Goal: Task Accomplishment & Management: Use online tool/utility

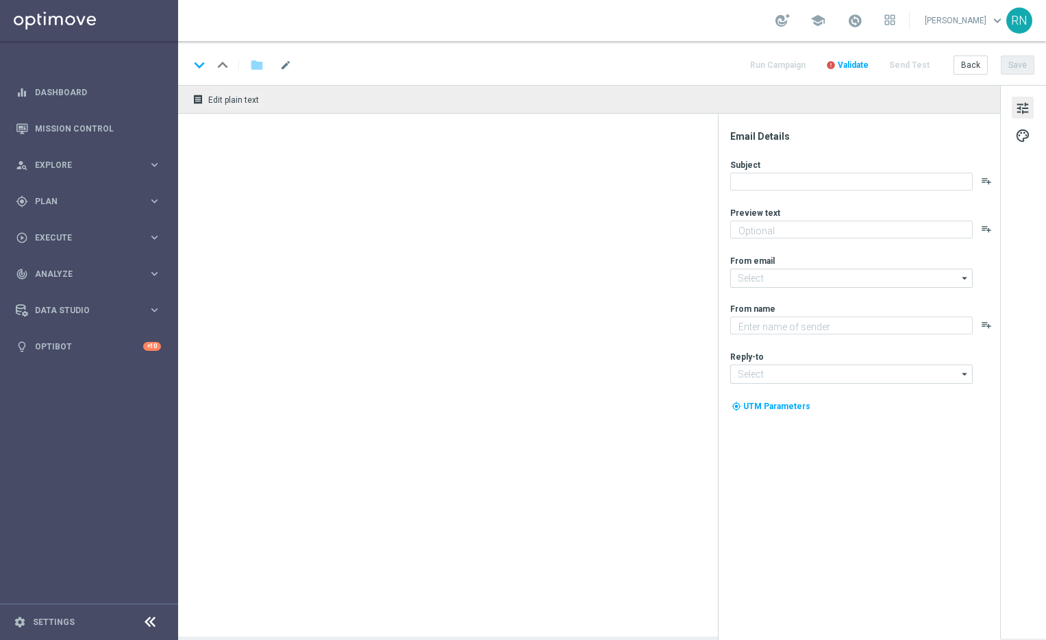
type textarea "Zero custo, só diversão: clique e jogue agora mesmo."
type textarea "Lottoland"
type input "[EMAIL_ADDRESS][DOMAIN_NAME]"
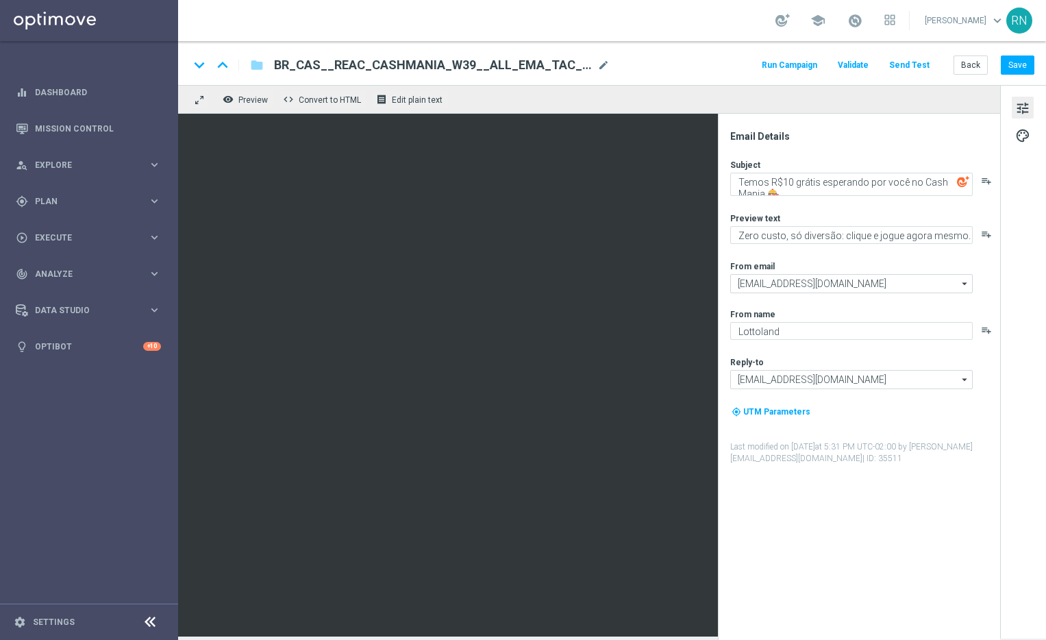
click at [683, 64] on div "keyboard_arrow_down keyboard_arrow_up folder BR_CAS__REAC_CASHMANIA_W39__ALL_EM…" at bounding box center [612, 65] width 846 height 18
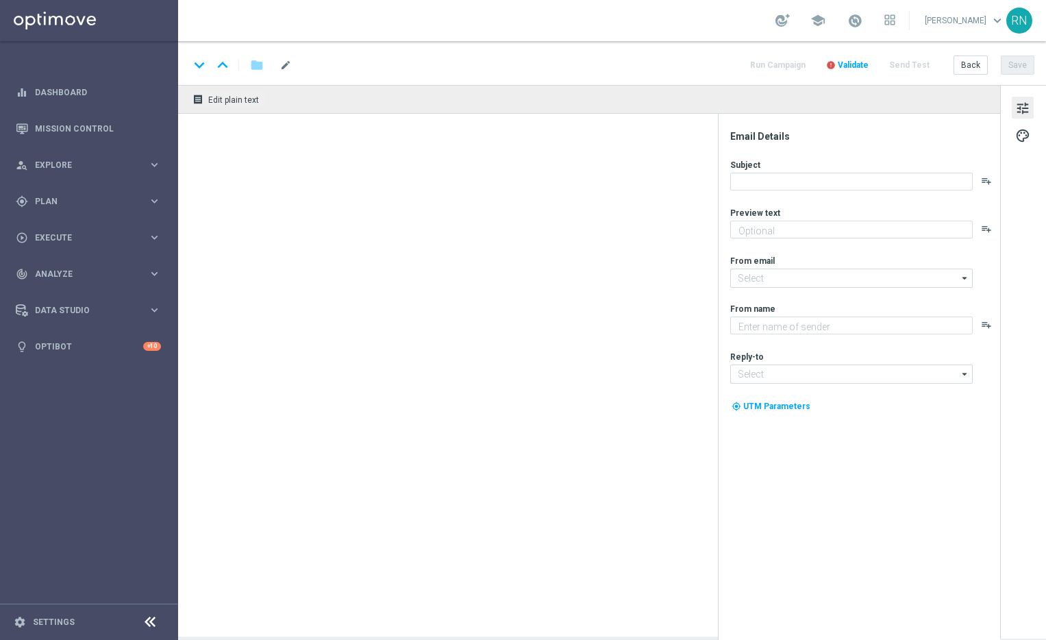
type textarea "Zero custo, só diversão: clique e jogue agora mesmo."
type input "[EMAIL_ADDRESS][DOMAIN_NAME]"
type textarea "Lottoland"
type input "[EMAIL_ADDRESS][DOMAIN_NAME]"
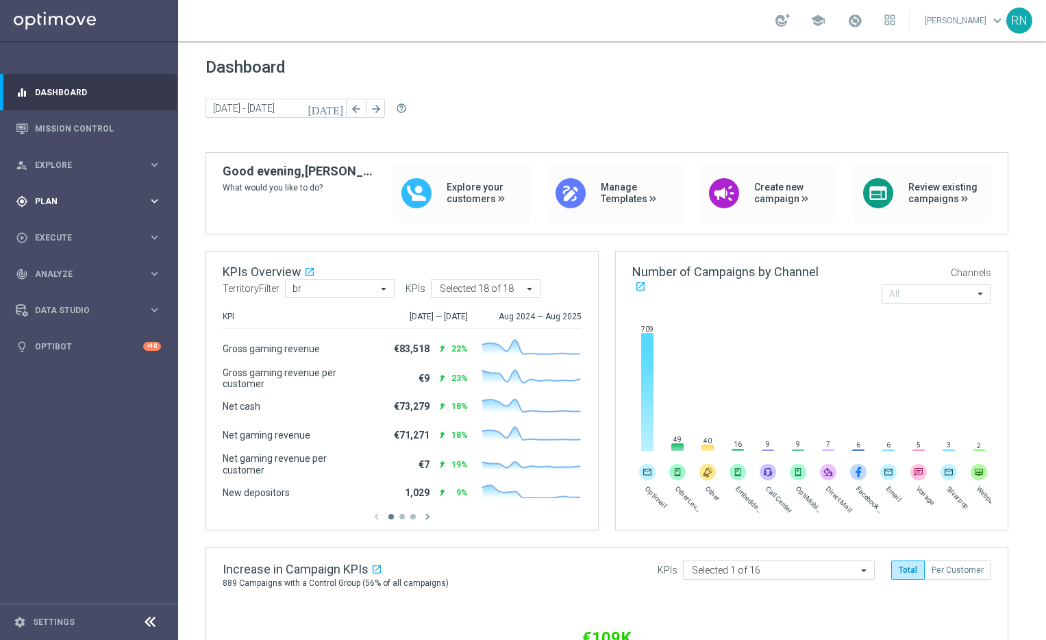
click at [93, 198] on span "Plan" at bounding box center [91, 201] width 113 height 8
click at [65, 270] on span "Templates" at bounding box center [85, 271] width 98 height 8
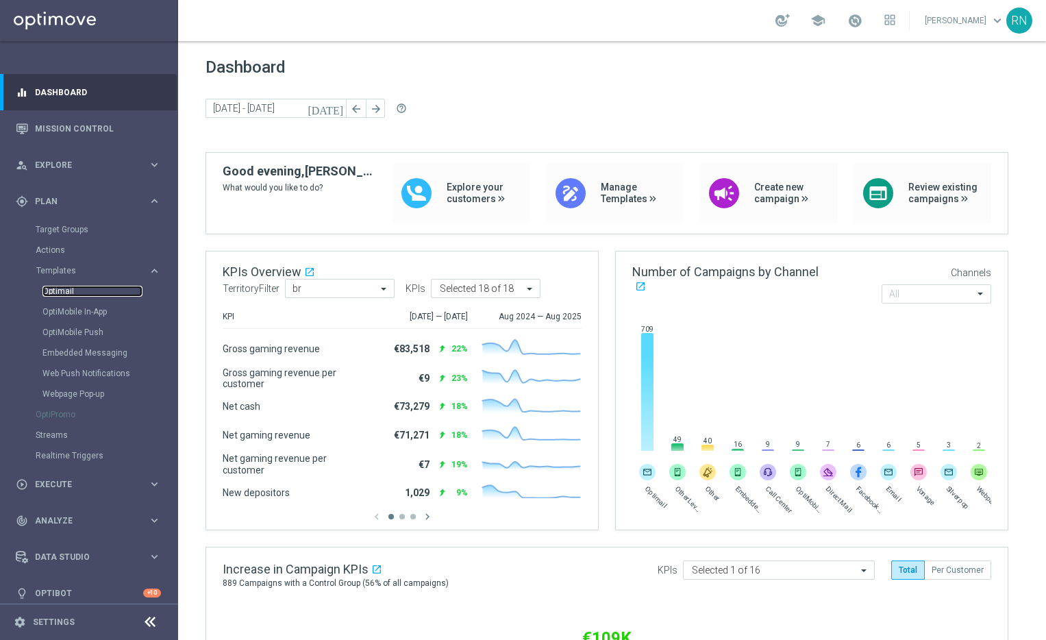
click at [71, 291] on link "Optimail" at bounding box center [92, 291] width 100 height 11
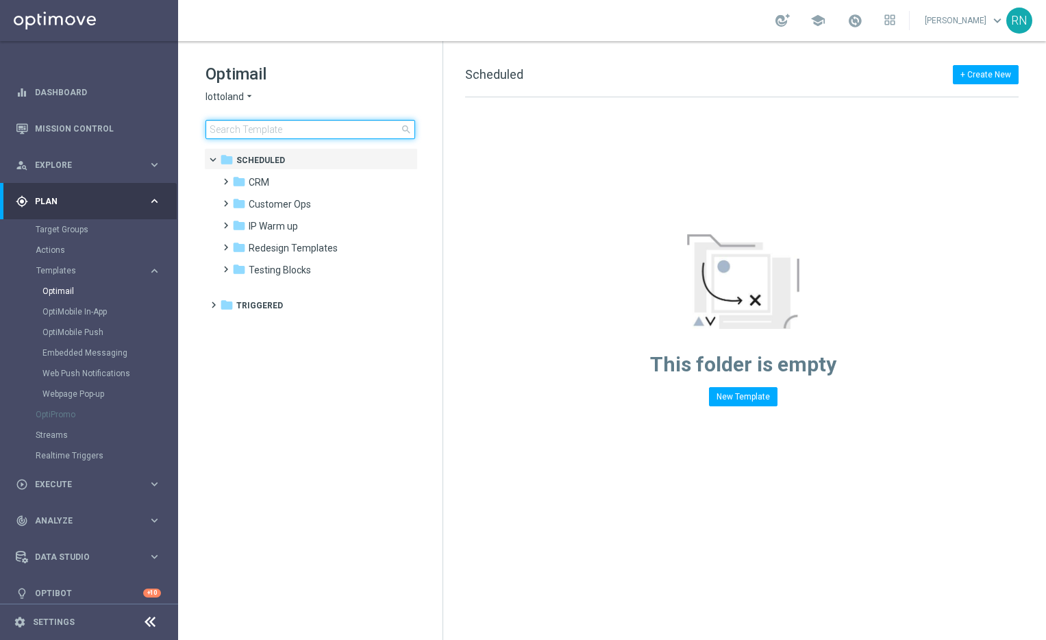
click at [298, 137] on input at bounding box center [311, 129] width 210 height 19
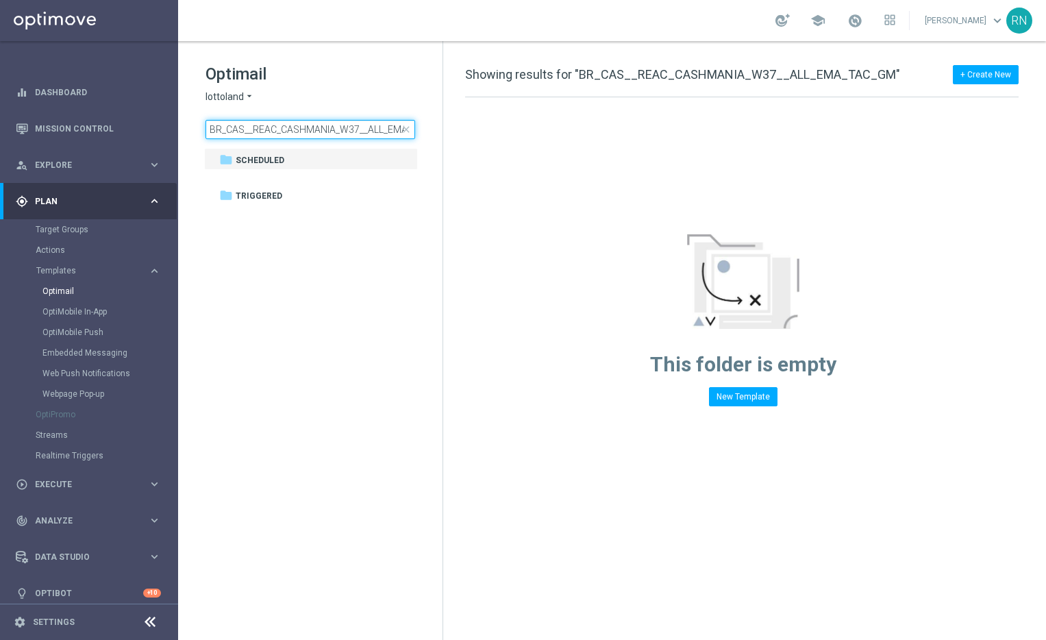
scroll to position [0, 42]
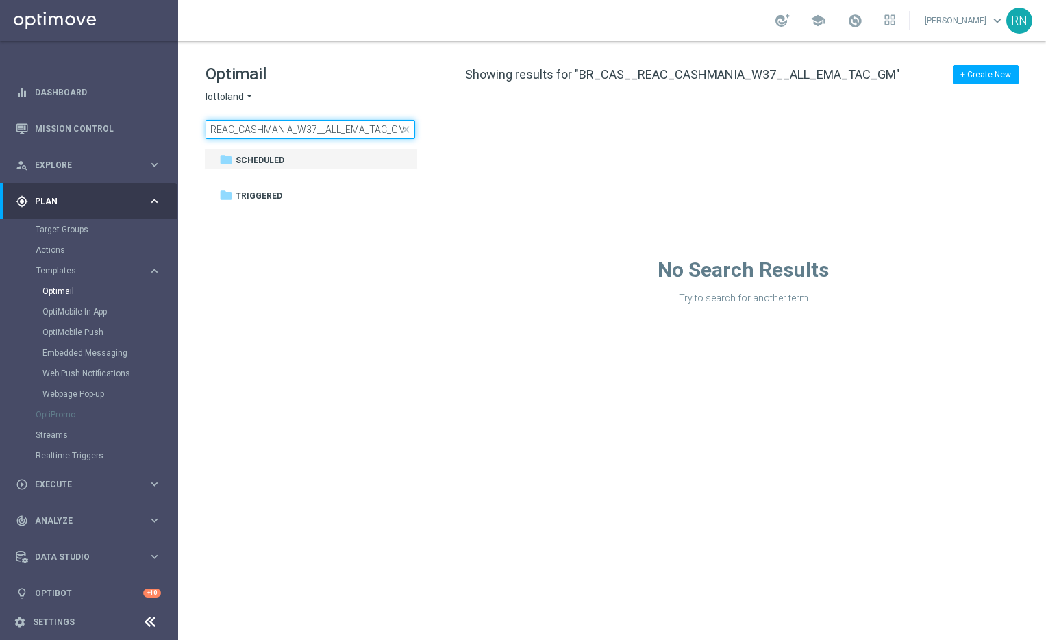
type input "BR_CAS__REAC_CASHMANIA_W37__ALL_EMA_TAC_GM"
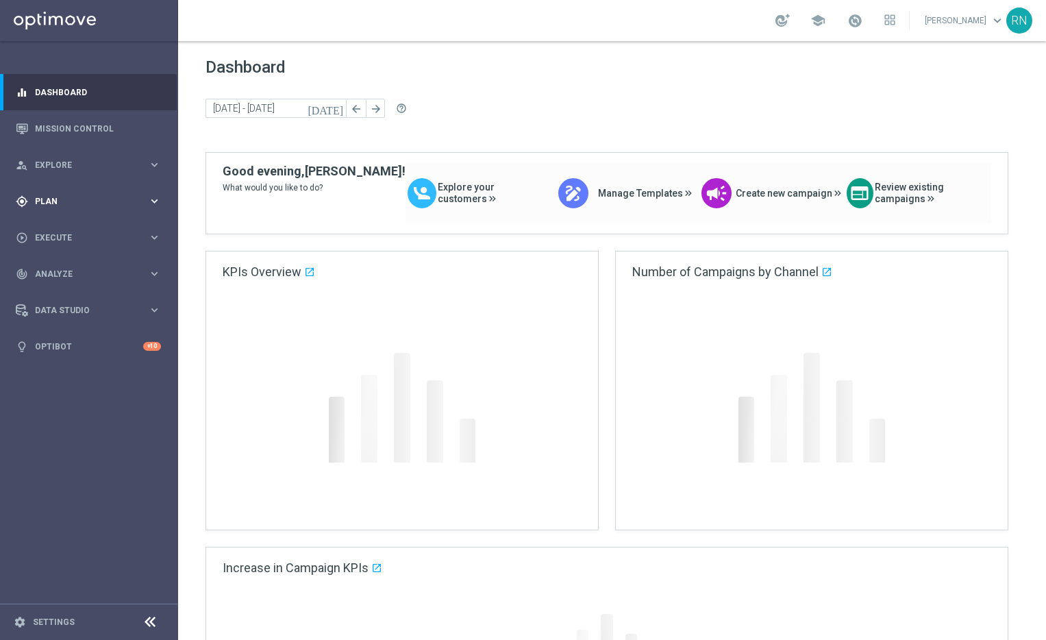
click at [75, 203] on span "Plan" at bounding box center [91, 201] width 113 height 8
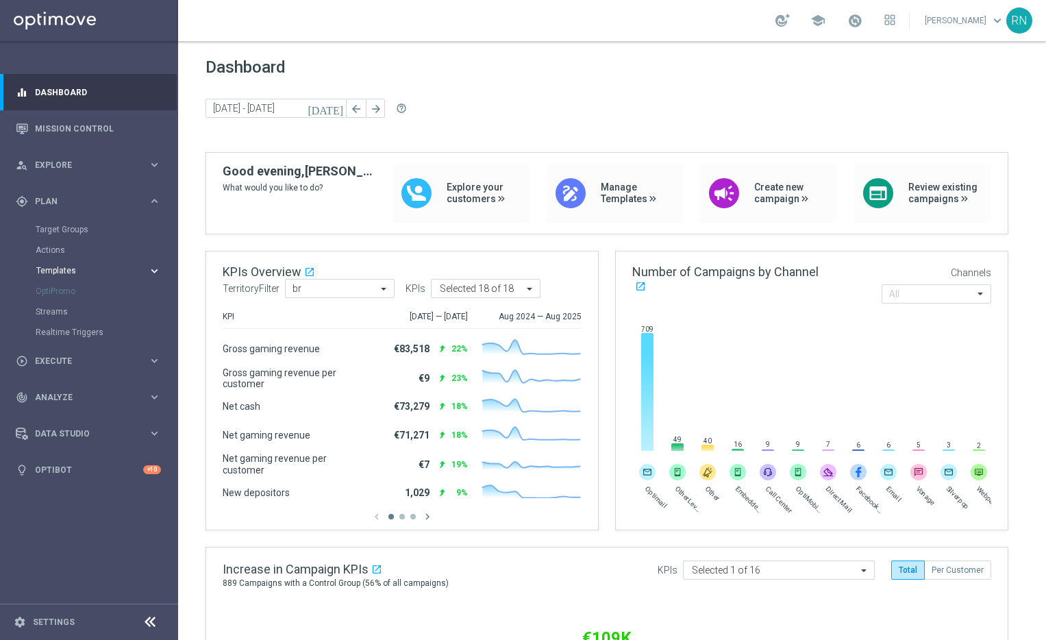
click at [62, 269] on span "Templates" at bounding box center [85, 271] width 98 height 8
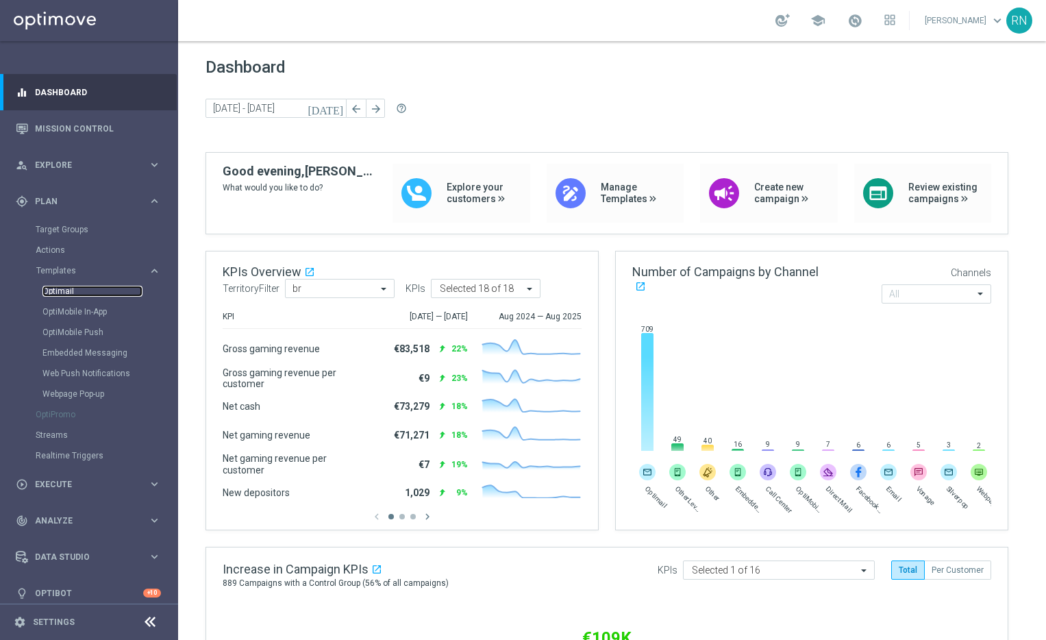
click at [64, 290] on link "Optimail" at bounding box center [92, 291] width 100 height 11
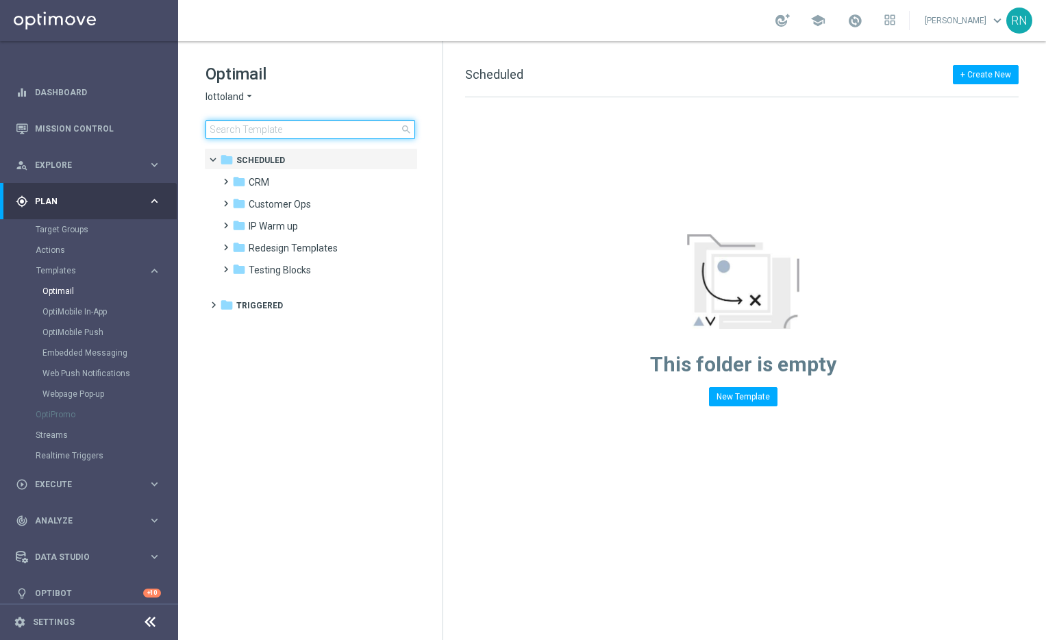
click at [293, 130] on input at bounding box center [311, 129] width 210 height 19
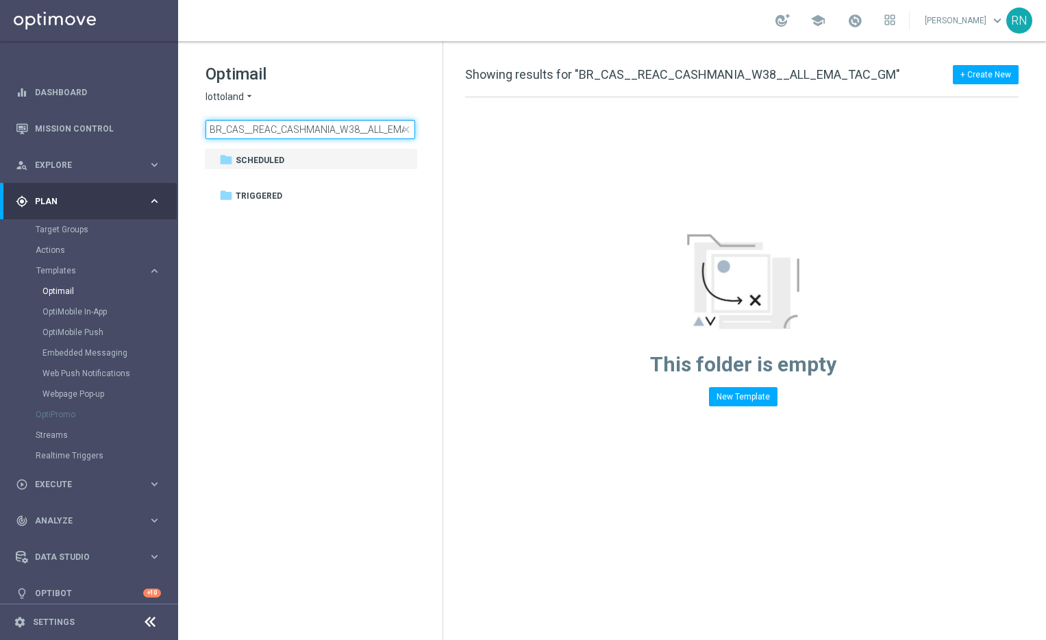
scroll to position [0, 42]
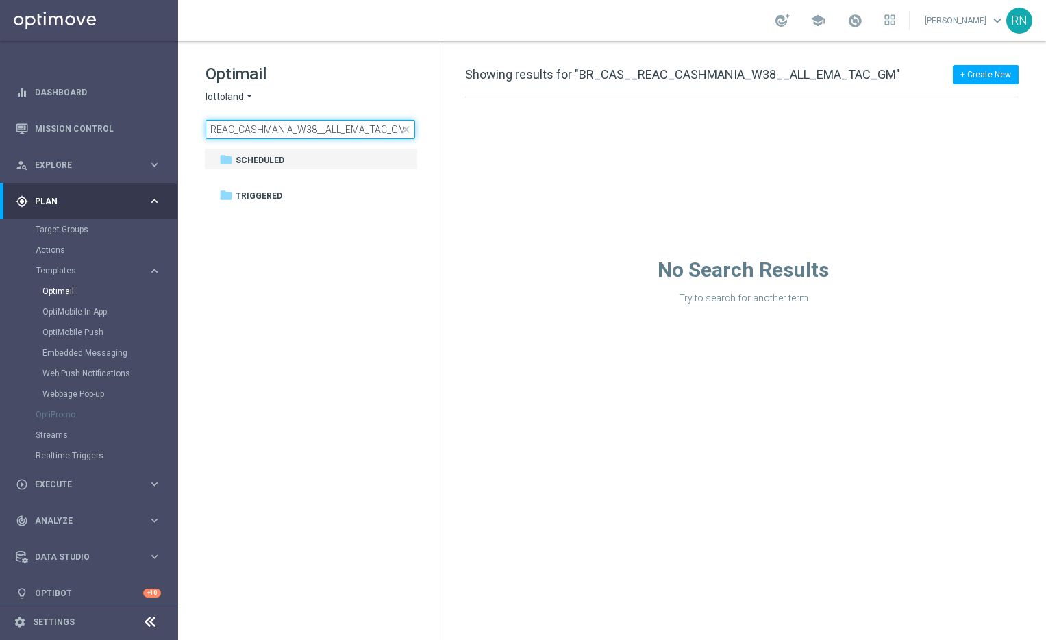
type input "BR_CAS__REAC_CASHMANIA_W38__ALL_EMA_TAC_GM"
click at [248, 130] on input "BR_CAS__REAC_CASHMANIA_W38__ALL_EMA_TAC_GM" at bounding box center [311, 129] width 210 height 19
drag, startPoint x: 304, startPoint y: 128, endPoint x: 196, endPoint y: 128, distance: 107.6
click at [196, 128] on div "Optimail lottoland arrow_drop_down × lottoland BR_CAS__REAC_CASHMANIA_W38__ALL_…" at bounding box center [310, 135] width 264 height 188
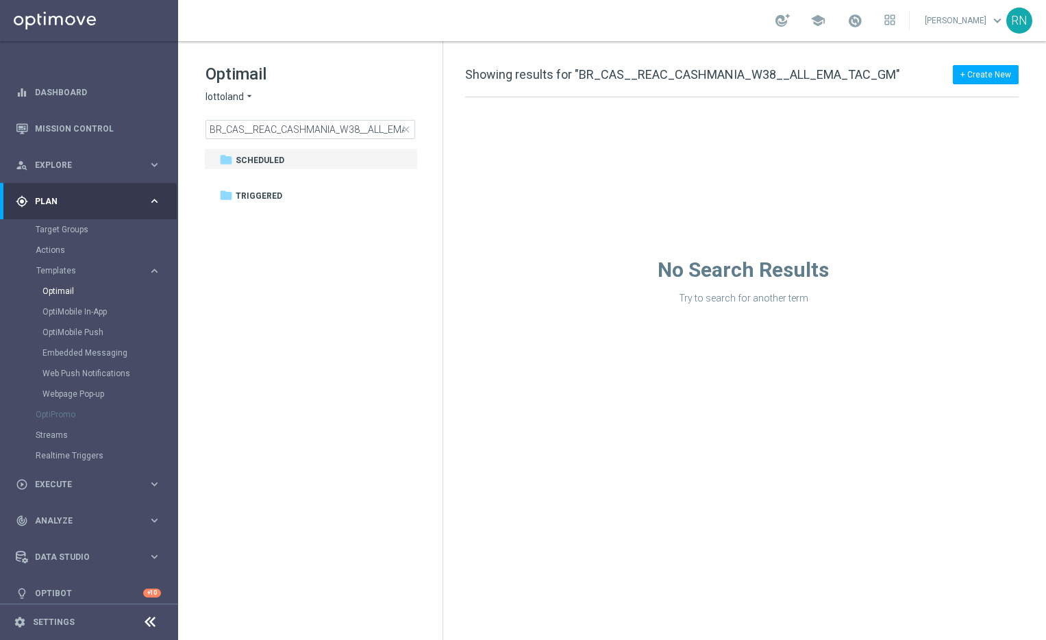
click at [338, 181] on div "folder Scheduled more_vert folder Triggered more_vert" at bounding box center [311, 177] width 214 height 58
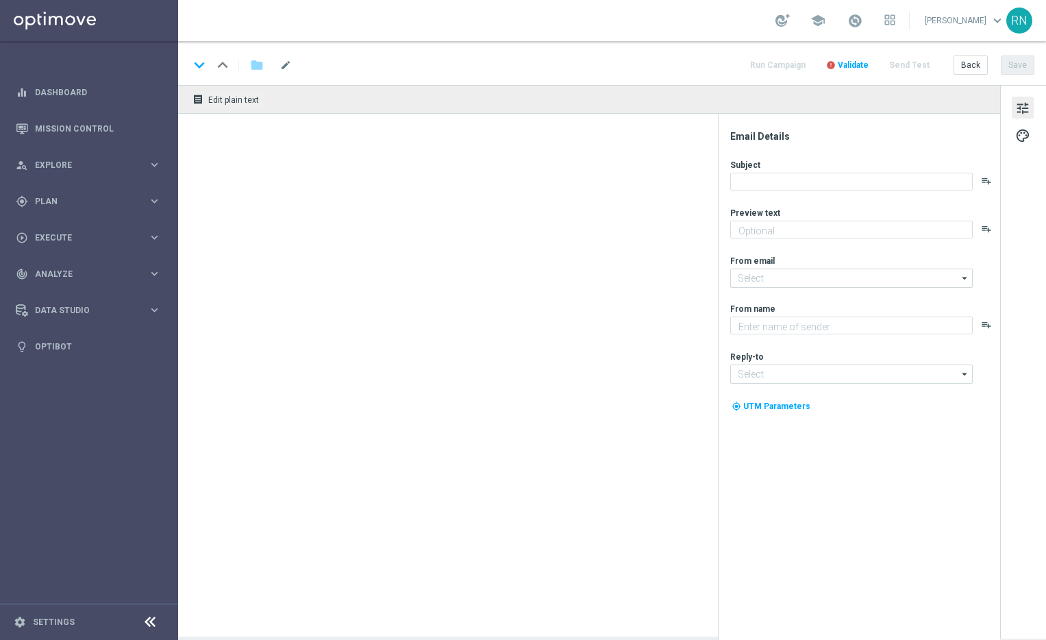
type textarea "Zero custo, só diversão: clique e jogue agora mesmo."
type input "[EMAIL_ADDRESS][DOMAIN_NAME]"
type textarea "Lottoland"
type input "[EMAIL_ADDRESS][DOMAIN_NAME]"
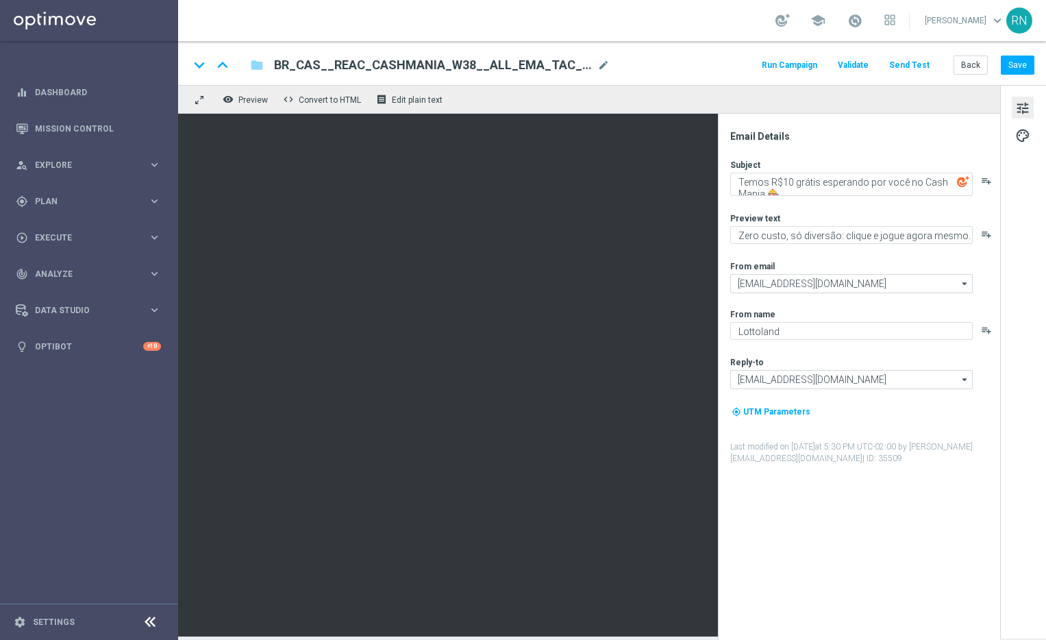
click at [666, 63] on div "keyboard_arrow_down keyboard_arrow_up folder BR_CAS__REAC_CASHMANIA_W38__ALL_EM…" at bounding box center [612, 65] width 846 height 18
click at [255, 63] on icon "folder" at bounding box center [257, 65] width 14 height 16
click at [254, 67] on icon "folder" at bounding box center [257, 65] width 14 height 16
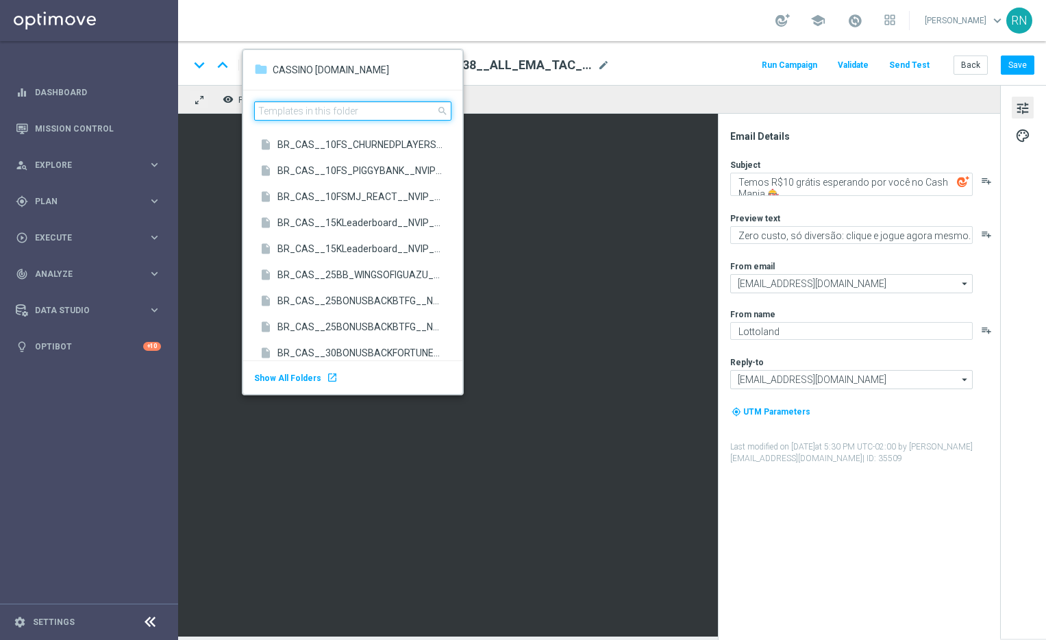
click at [307, 108] on input at bounding box center [352, 110] width 197 height 19
paste input "BR_CAS__REAC_CASHMANIA_W37__ALL_EMA_TAC_GM"
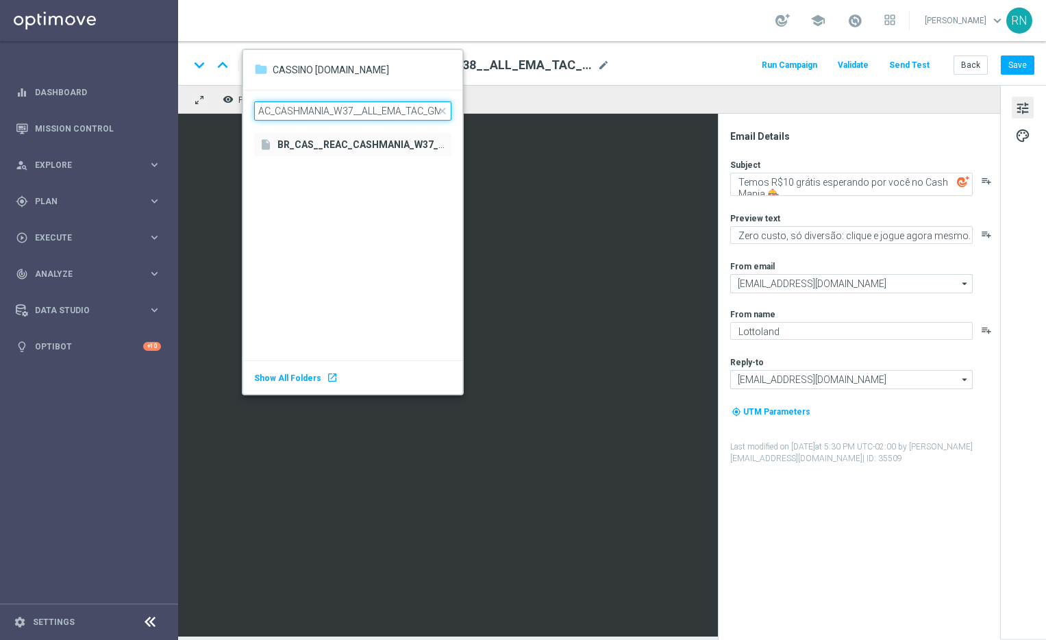
type input "BR_CAS__REAC_CASHMANIA_W37__ALL_EMA_TAC_GM"
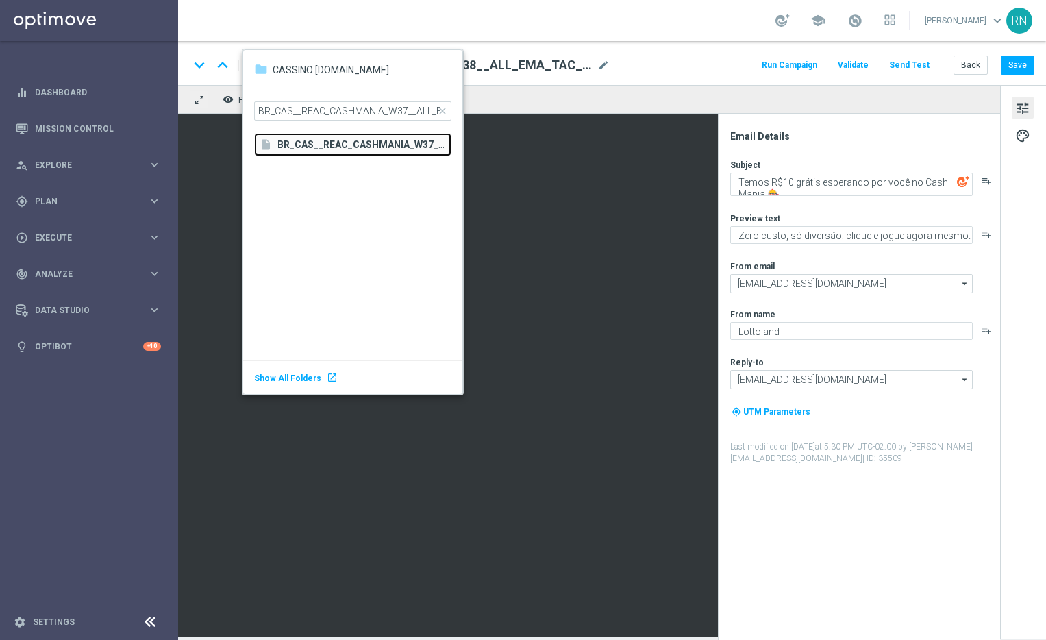
click at [336, 146] on b "BR_CAS__REAC_CASHMANIA_W37__ALL_EMA_TAC_GM" at bounding box center [404, 144] width 253 height 11
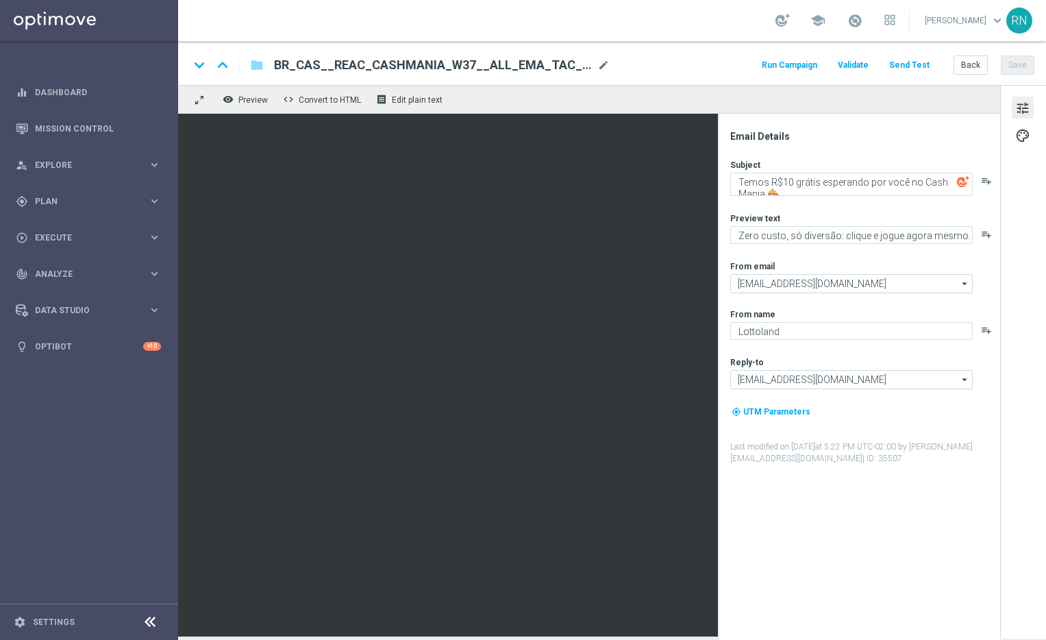
click at [693, 66] on div "keyboard_arrow_down keyboard_arrow_up folder BR_CAS__REAC_CASHMANIA_W37__ALL_EM…" at bounding box center [612, 65] width 846 height 18
click at [737, 32] on div "school Ronny Niemann keyboard_arrow_down RN" at bounding box center [612, 20] width 868 height 41
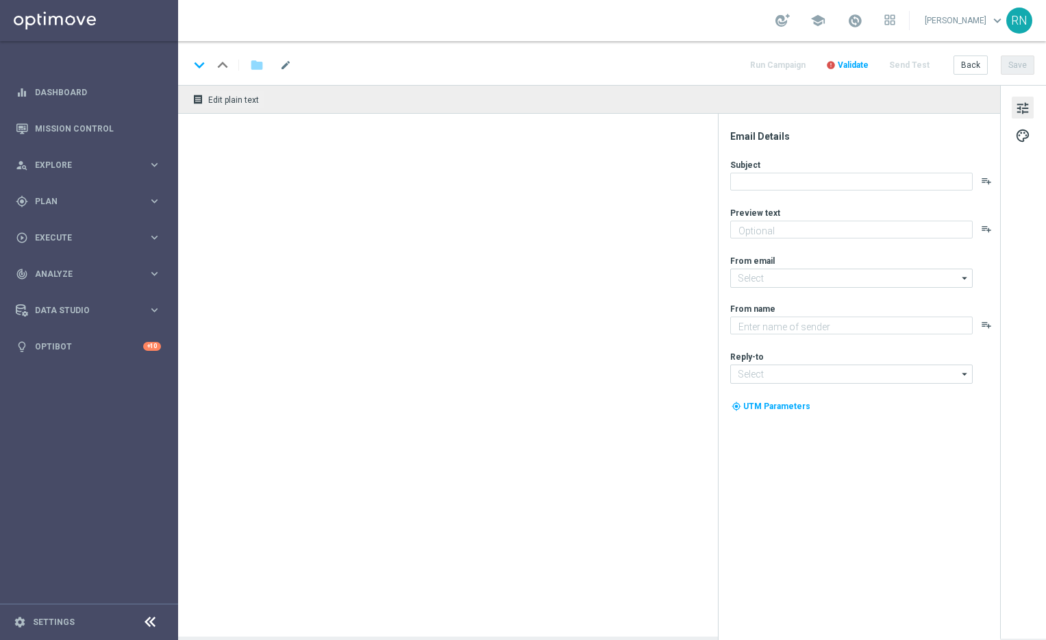
type textarea "Zero custo, só diversão: clique e jogue agora mesmo."
type input "[EMAIL_ADDRESS][DOMAIN_NAME]"
type textarea "Lottoland"
type input "[EMAIL_ADDRESS][DOMAIN_NAME]"
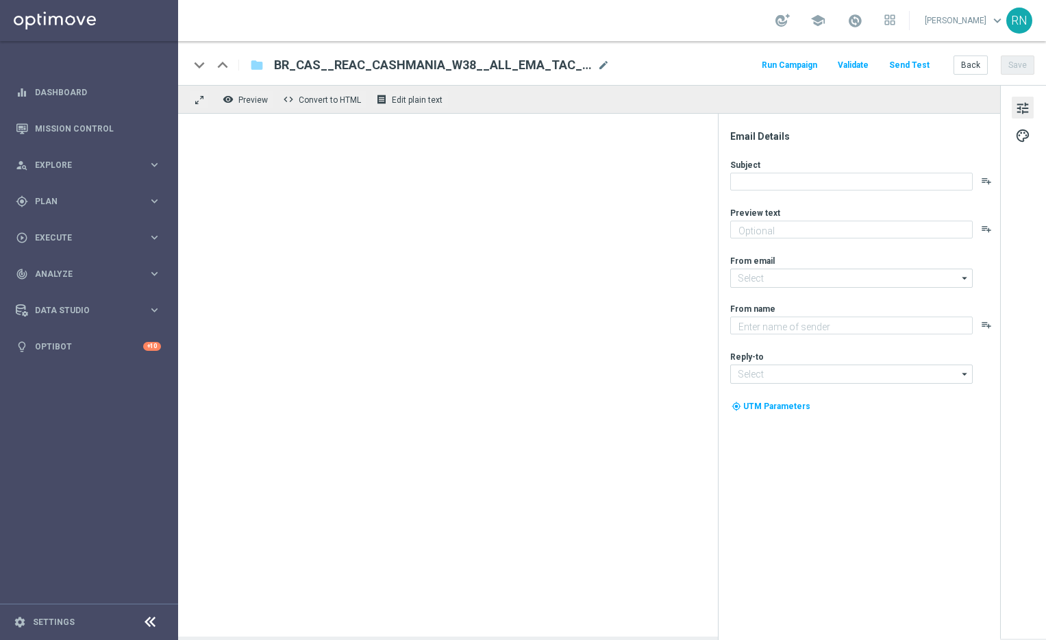
type textarea "Zero custo, só diversão: clique e jogue agora mesmo."
type input "[EMAIL_ADDRESS][DOMAIN_NAME]"
type textarea "Lottoland"
type input "[EMAIL_ADDRESS][DOMAIN_NAME]"
type textarea "Zero custo, só diversão: clique e jogue agora mesmo."
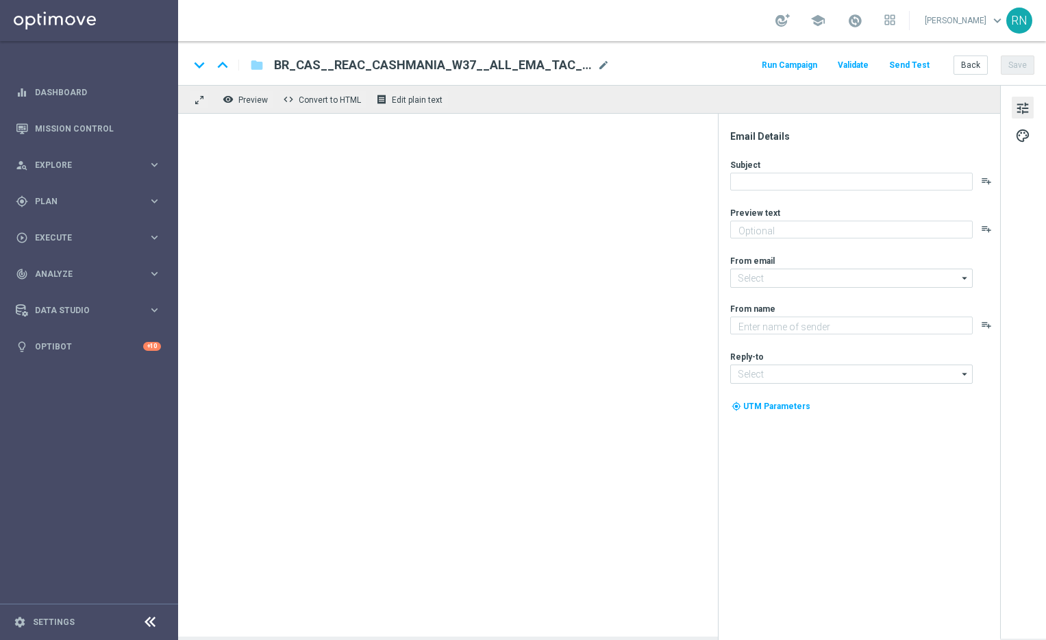
type textarea "Lottoland"
type input "[EMAIL_ADDRESS][DOMAIN_NAME]"
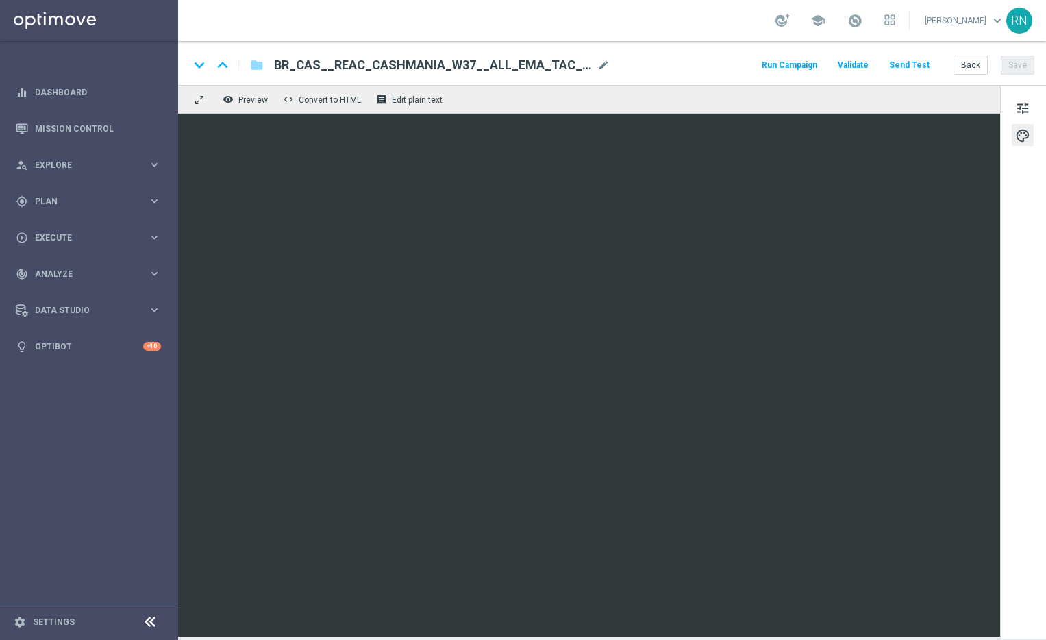
click at [922, 69] on button "Send Test" at bounding box center [909, 65] width 45 height 19
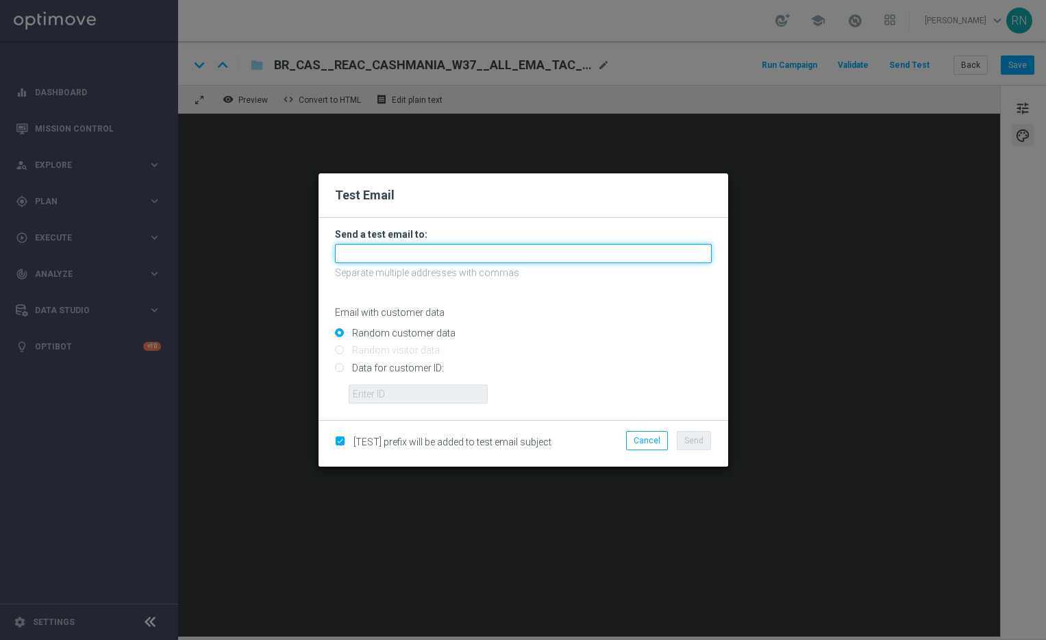
click at [411, 251] on input "text" at bounding box center [523, 253] width 377 height 19
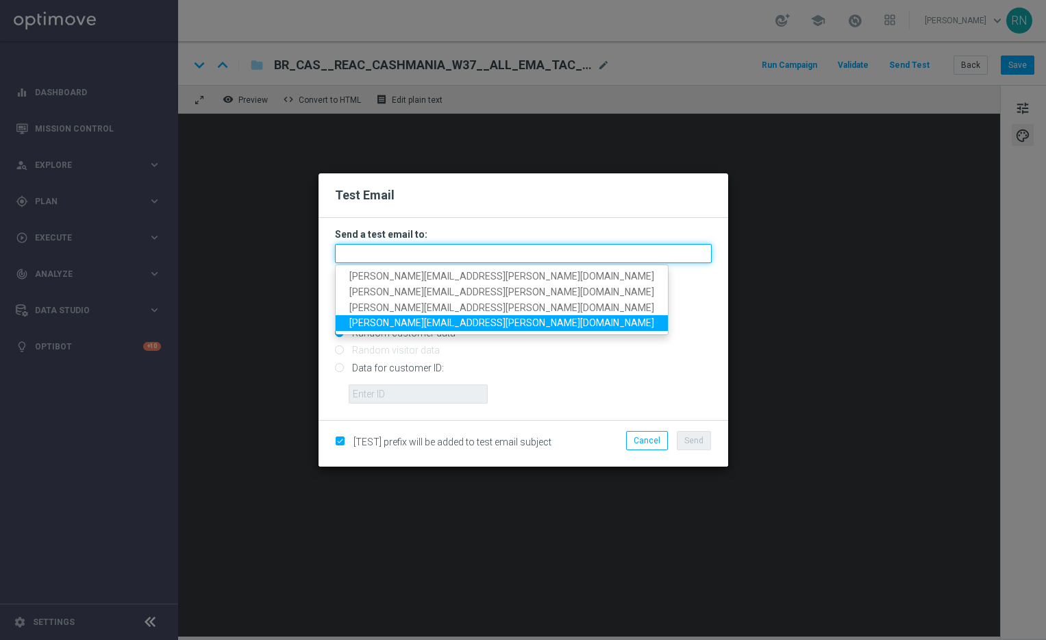
click at [402, 254] on input "text" at bounding box center [523, 253] width 377 height 19
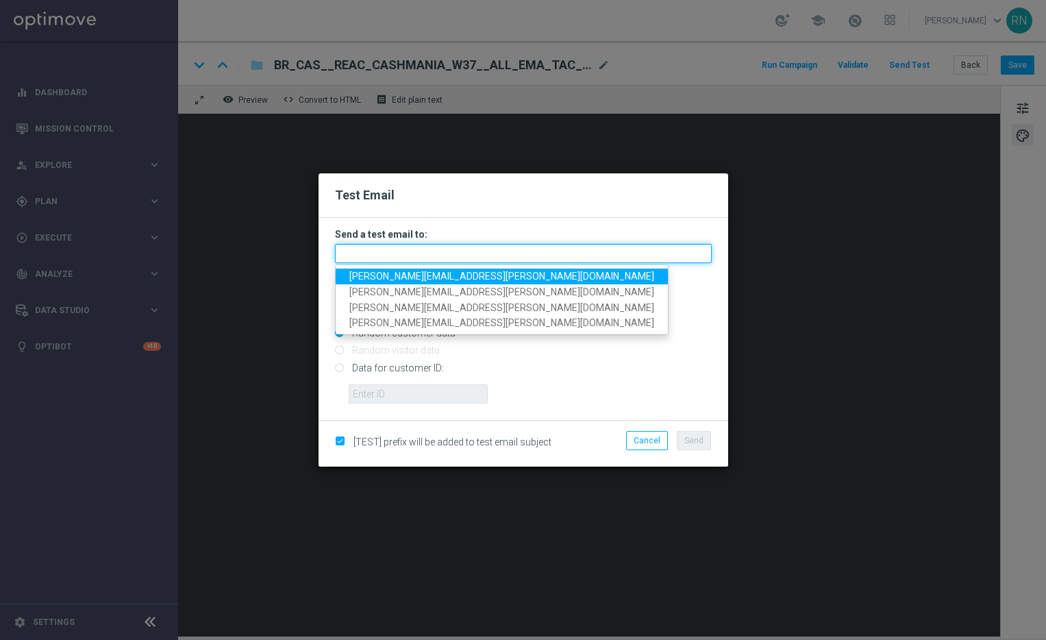
click at [402, 254] on input "text" at bounding box center [523, 253] width 377 height 19
paste input "[PERSON_NAME][EMAIL_ADDRESS][DOMAIN_NAME]"
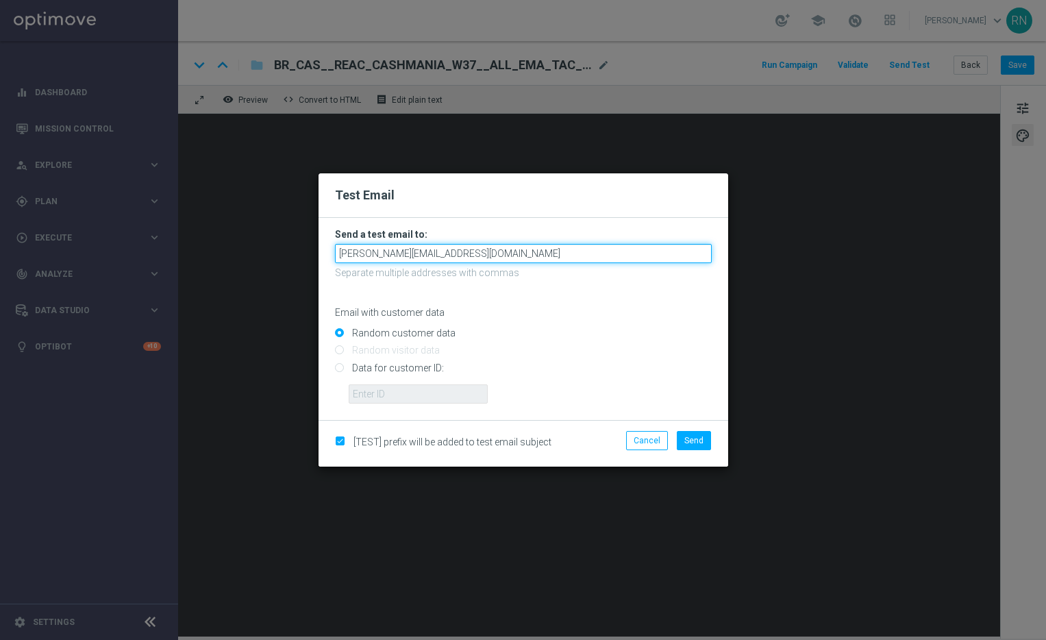
type input "[PERSON_NAME][EMAIL_ADDRESS][DOMAIN_NAME]"
click at [379, 369] on input "Data for customer ID:" at bounding box center [523, 373] width 377 height 19
radio input "true"
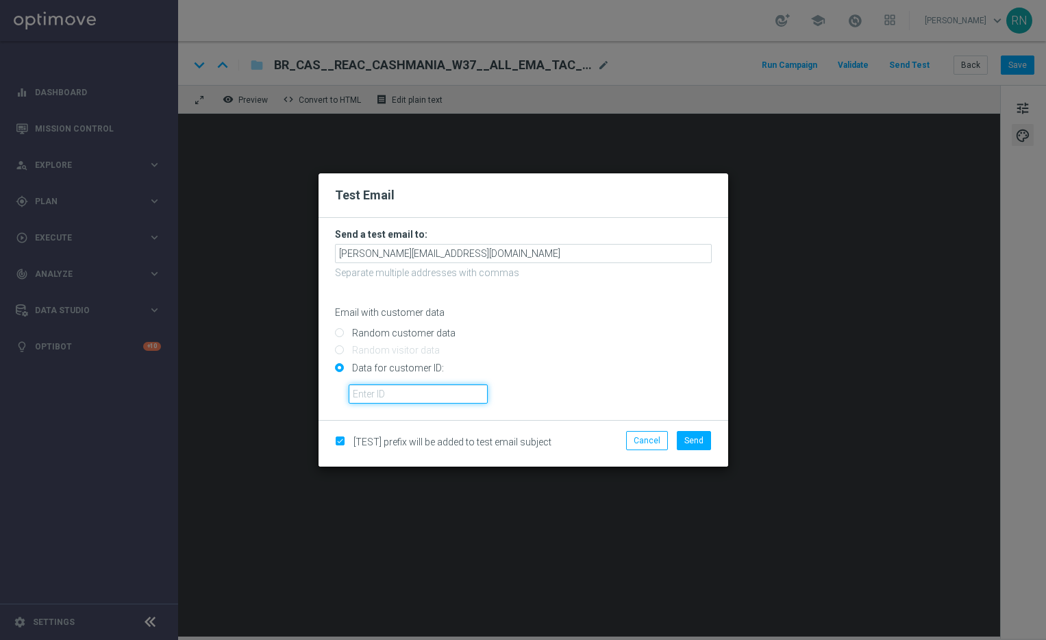
click at [427, 387] on input "text" at bounding box center [418, 393] width 139 height 19
paste input "324659263"
type input "324659263"
click at [703, 437] on span "Send" at bounding box center [694, 441] width 19 height 10
click at [608, 432] on ul "Send" at bounding box center [655, 440] width 119 height 19
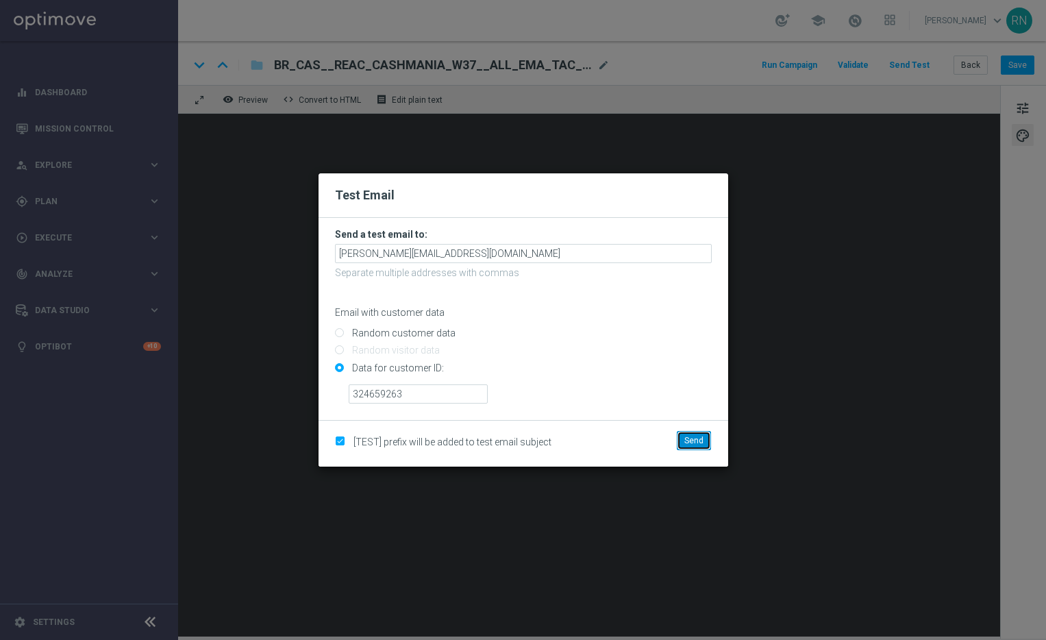
click at [695, 440] on span "Send" at bounding box center [694, 441] width 19 height 10
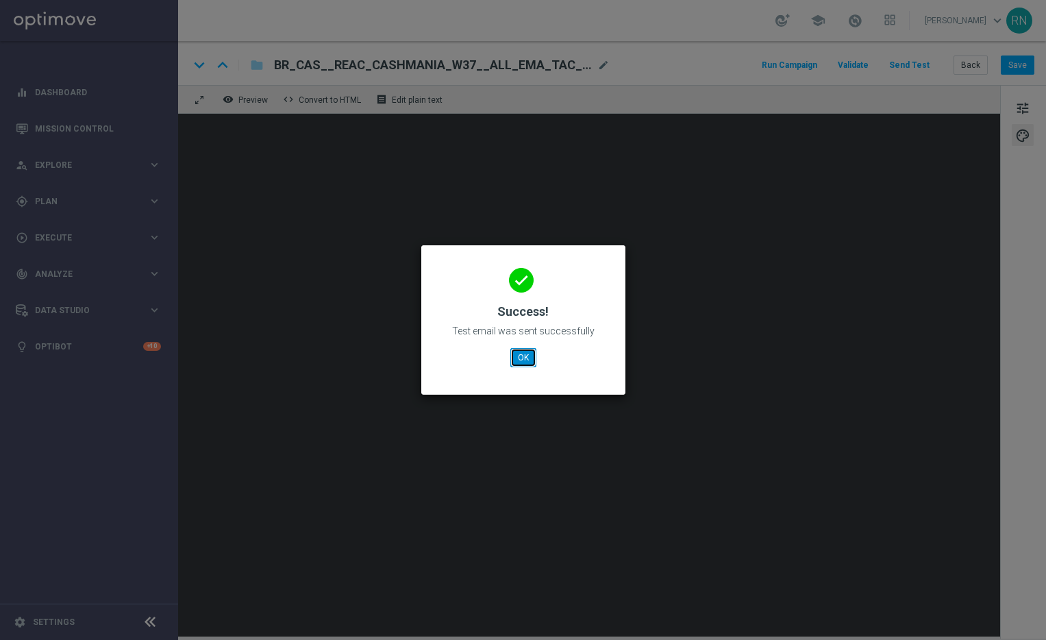
click at [521, 356] on button "OK" at bounding box center [523, 357] width 26 height 19
click at [519, 360] on button "OK" at bounding box center [523, 357] width 26 height 19
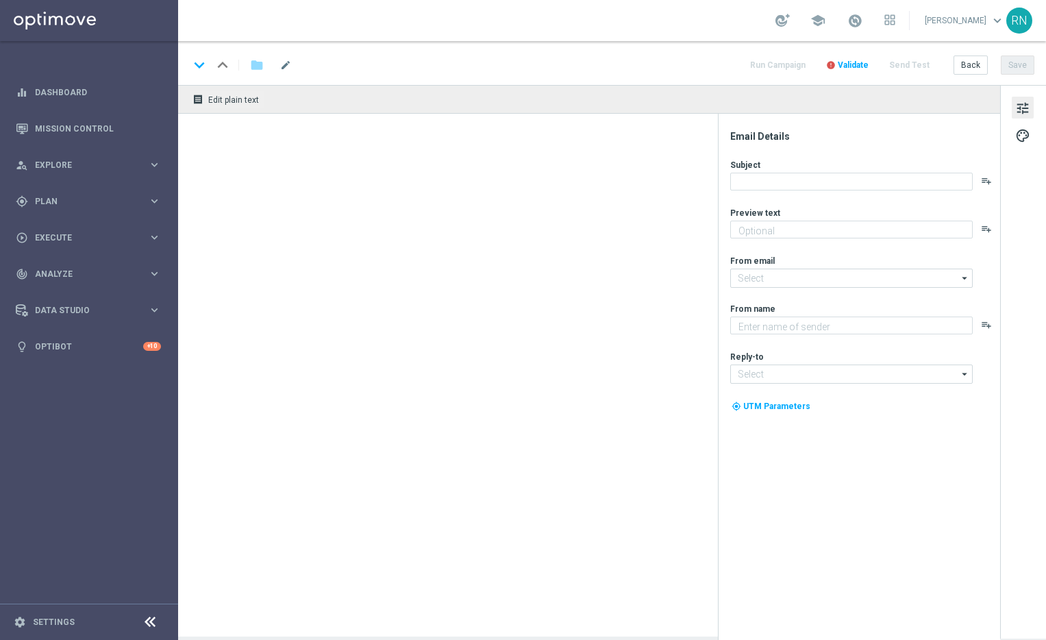
type textarea "Zero custo, só diversão: clique e jogue agora mesmo."
type textarea "Lottoland"
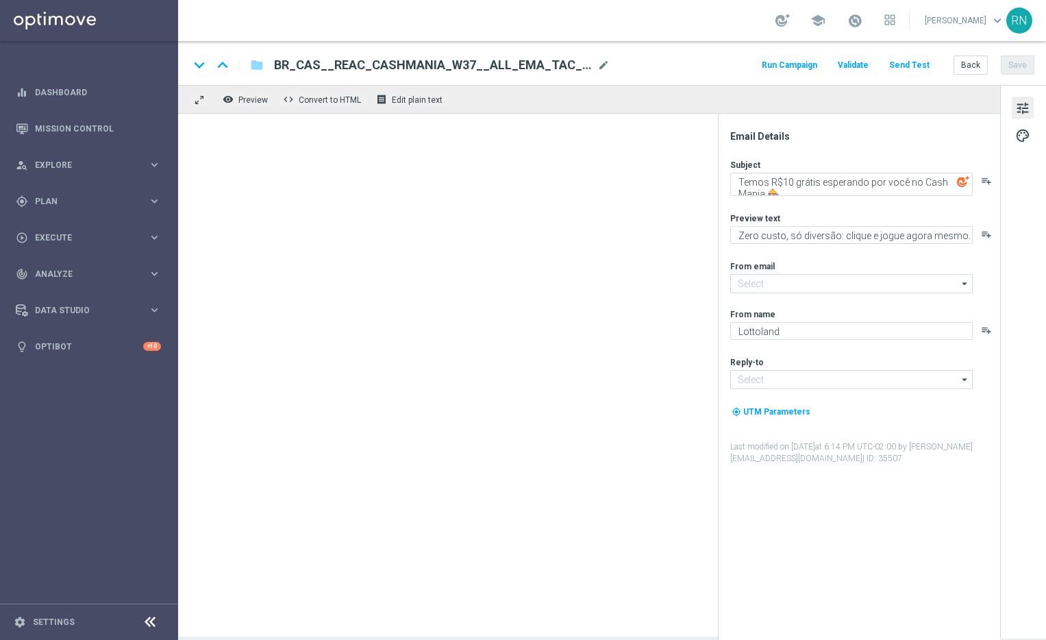
type input "[EMAIL_ADDRESS][DOMAIN_NAME]"
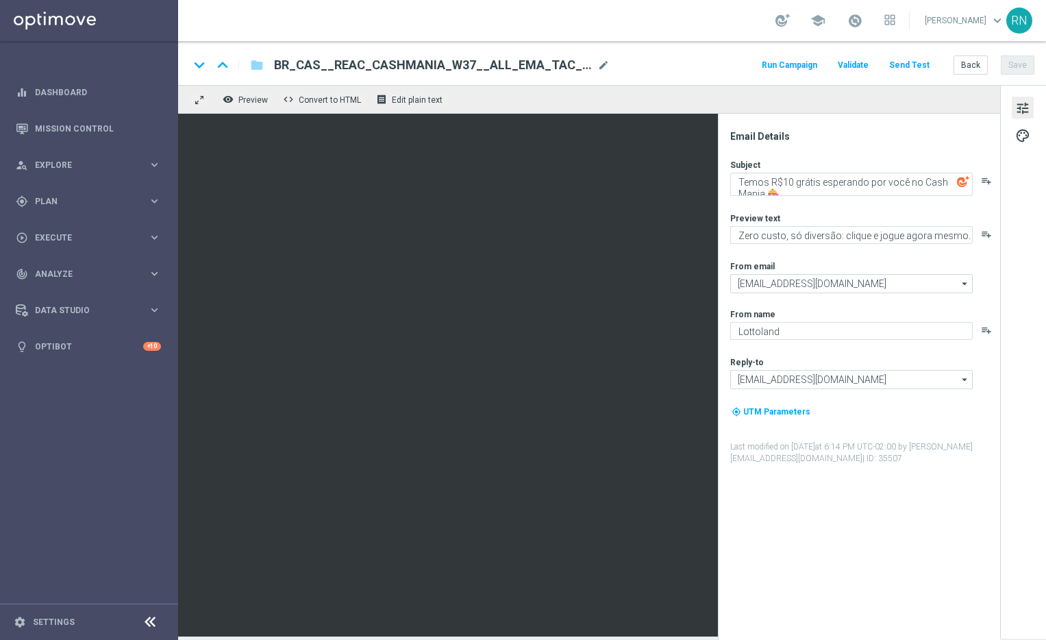
click at [902, 60] on button "Send Test" at bounding box center [909, 65] width 45 height 19
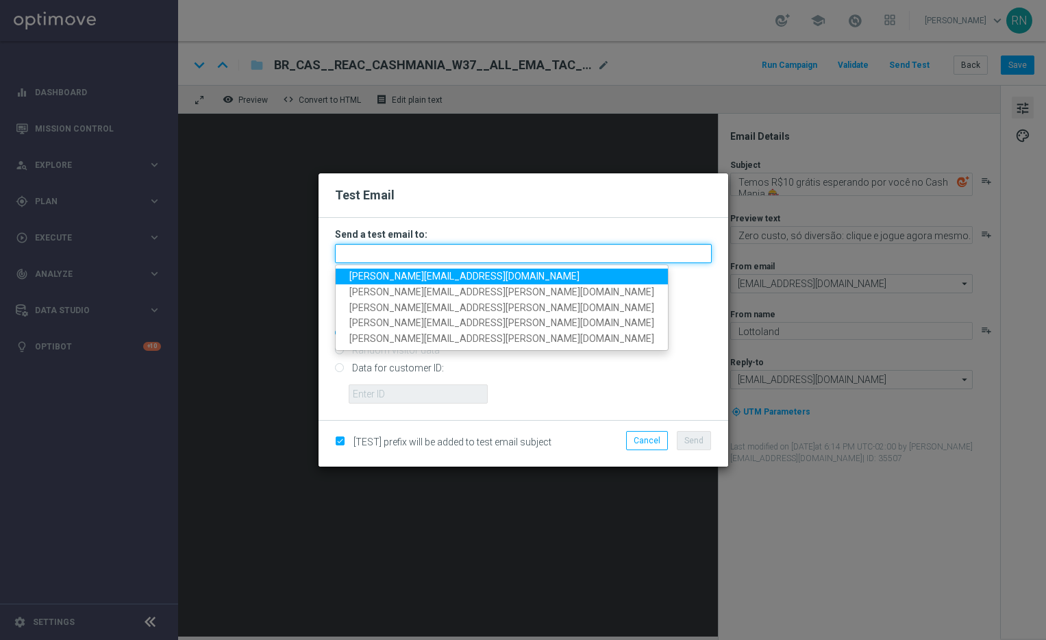
click at [400, 244] on input "text" at bounding box center [523, 253] width 377 height 19
click at [419, 275] on span "[PERSON_NAME][EMAIL_ADDRESS][DOMAIN_NAME]" at bounding box center [464, 276] width 230 height 11
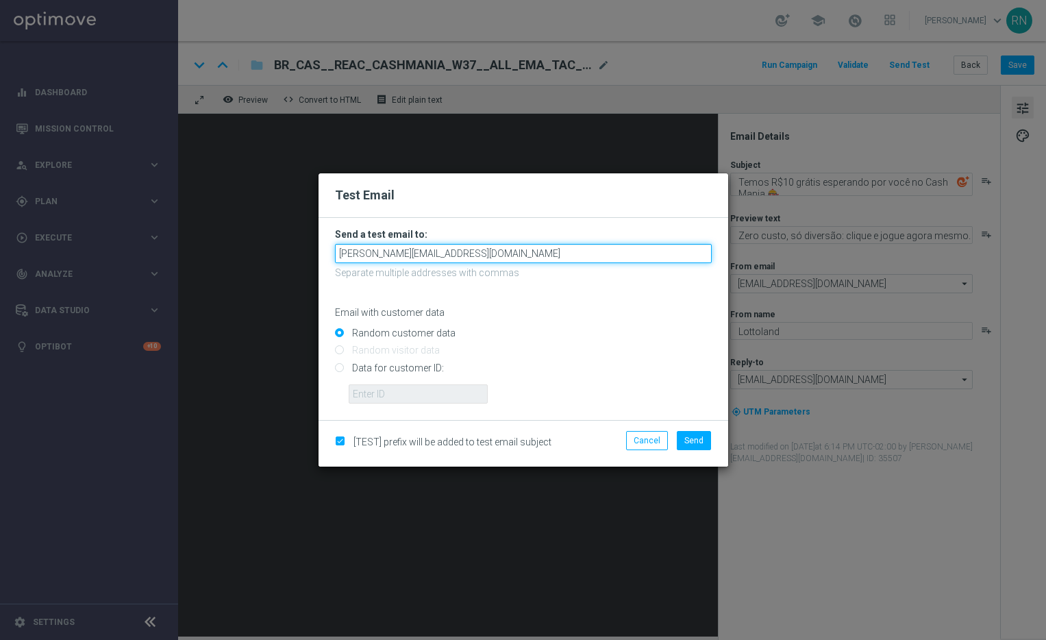
click at [499, 251] on input "[PERSON_NAME][EMAIL_ADDRESS][DOMAIN_NAME]" at bounding box center [523, 253] width 377 height 19
paste input "[PERSON_NAME]+brbet@lottoland"
type input "[PERSON_NAME][EMAIL_ADDRESS][PERSON_NAME][DOMAIN_NAME]"
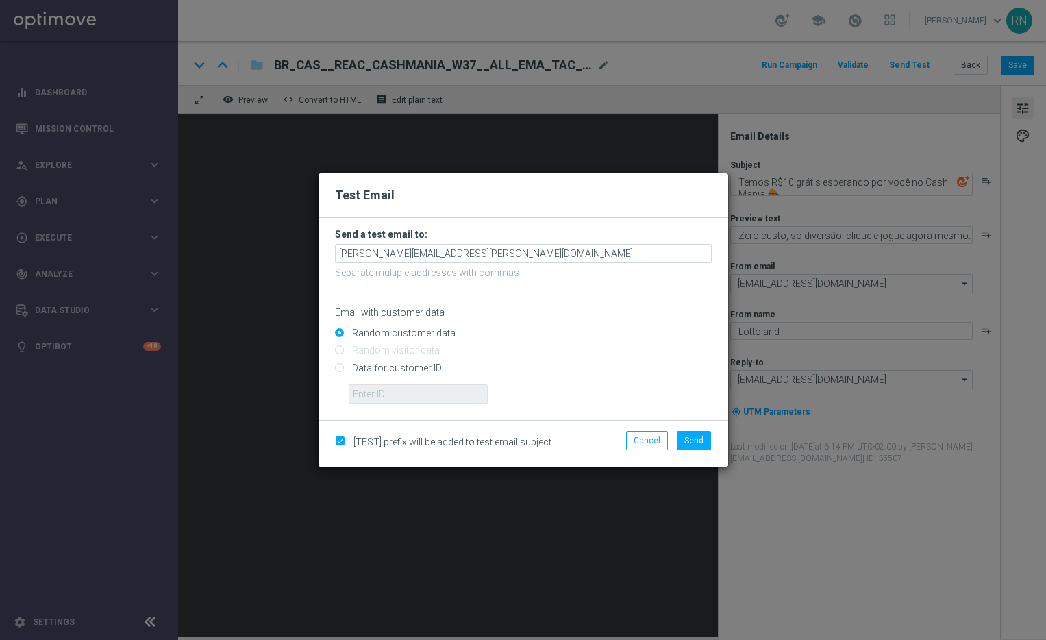
click at [389, 370] on input "Data for customer ID:" at bounding box center [523, 373] width 377 height 19
radio input "true"
click at [424, 395] on input "text" at bounding box center [418, 393] width 139 height 19
paste input "324659263"
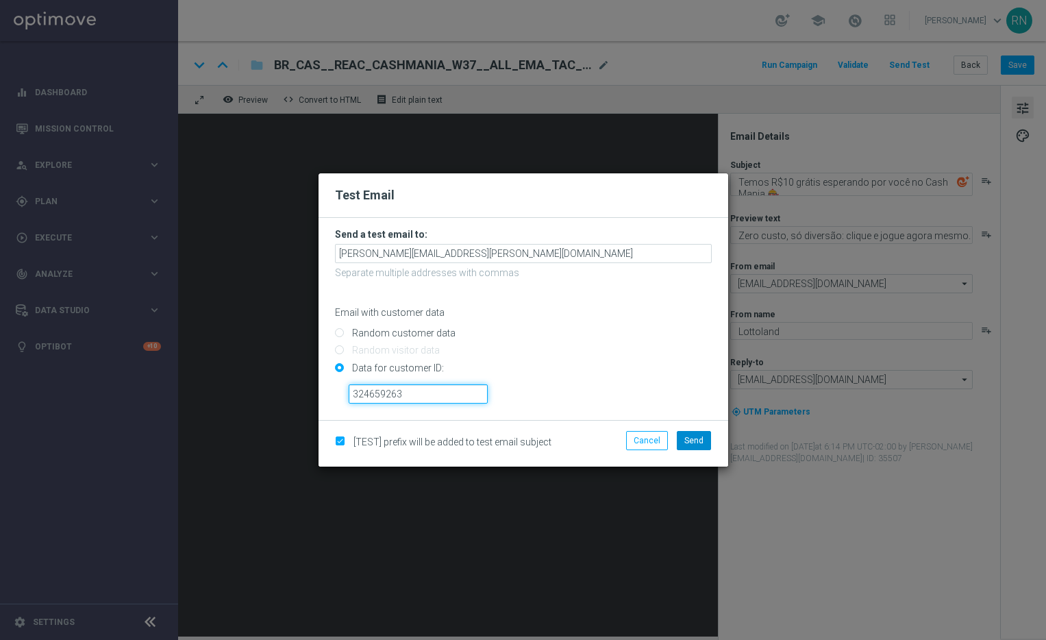
type input "324659263"
click at [707, 443] on button "Send" at bounding box center [694, 440] width 34 height 19
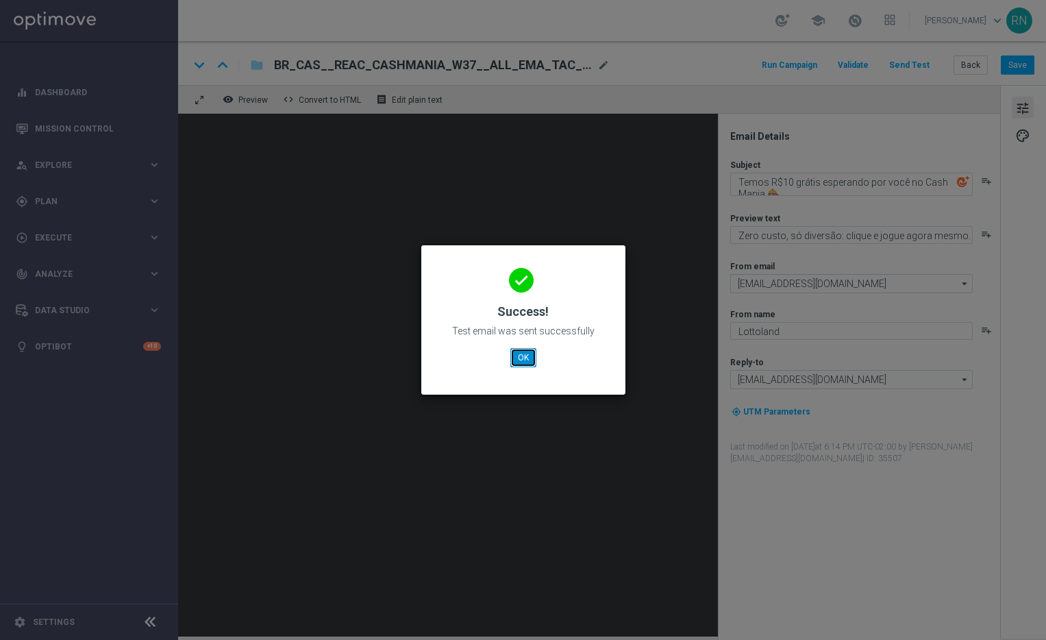
click at [519, 358] on button "OK" at bounding box center [523, 357] width 26 height 19
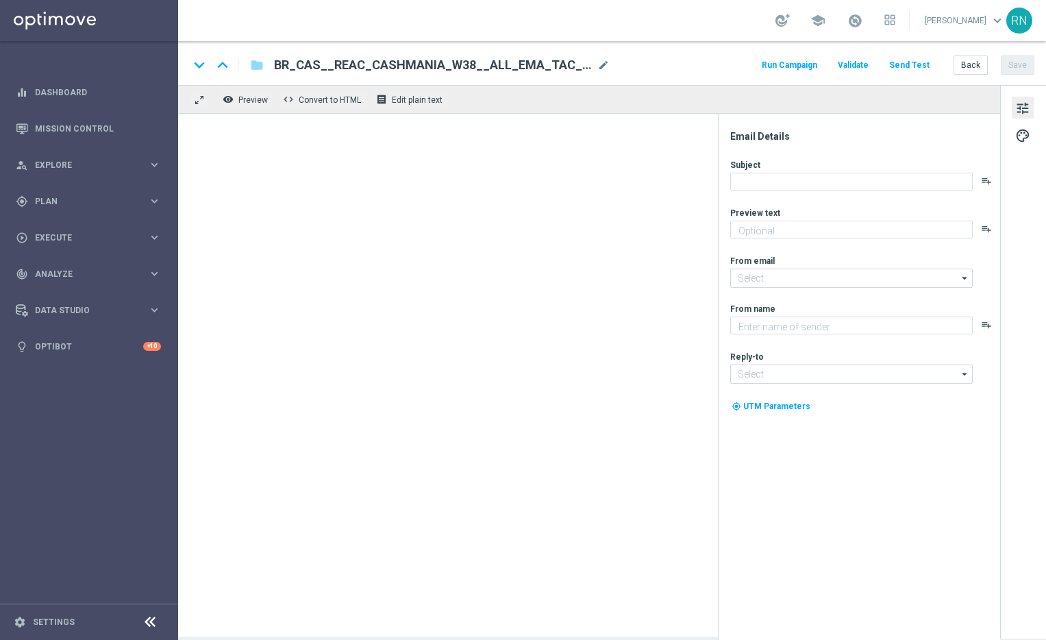
type textarea "Zero custo, só diversão: clique e jogue agora mesmo."
type input "[EMAIL_ADDRESS][DOMAIN_NAME]"
type textarea "Lottoland"
type input "[EMAIL_ADDRESS][DOMAIN_NAME]"
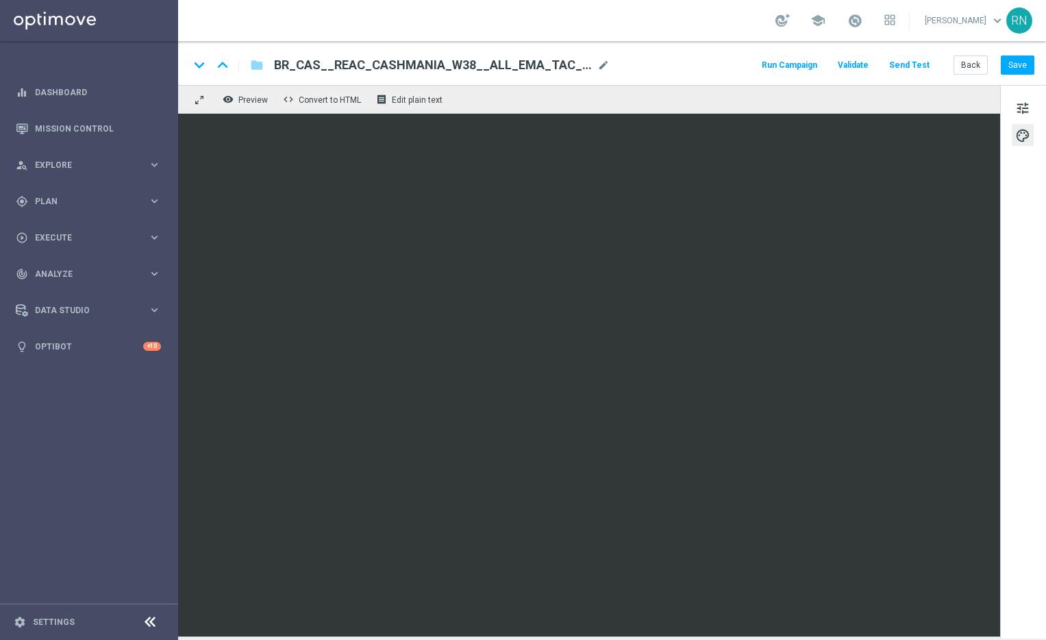
click at [915, 66] on button "Send Test" at bounding box center [909, 65] width 45 height 19
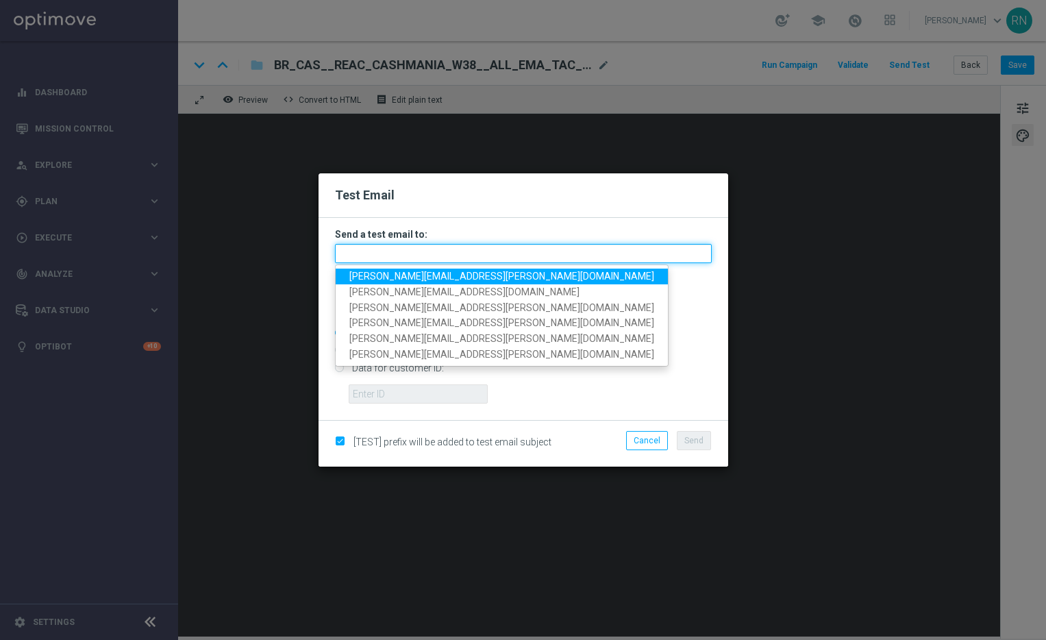
click at [423, 253] on input "text" at bounding box center [523, 253] width 377 height 19
click at [436, 278] on span "[PERSON_NAME][EMAIL_ADDRESS][PERSON_NAME][DOMAIN_NAME]" at bounding box center [501, 276] width 305 height 11
type input "[PERSON_NAME][EMAIL_ADDRESS][PERSON_NAME][DOMAIN_NAME]"
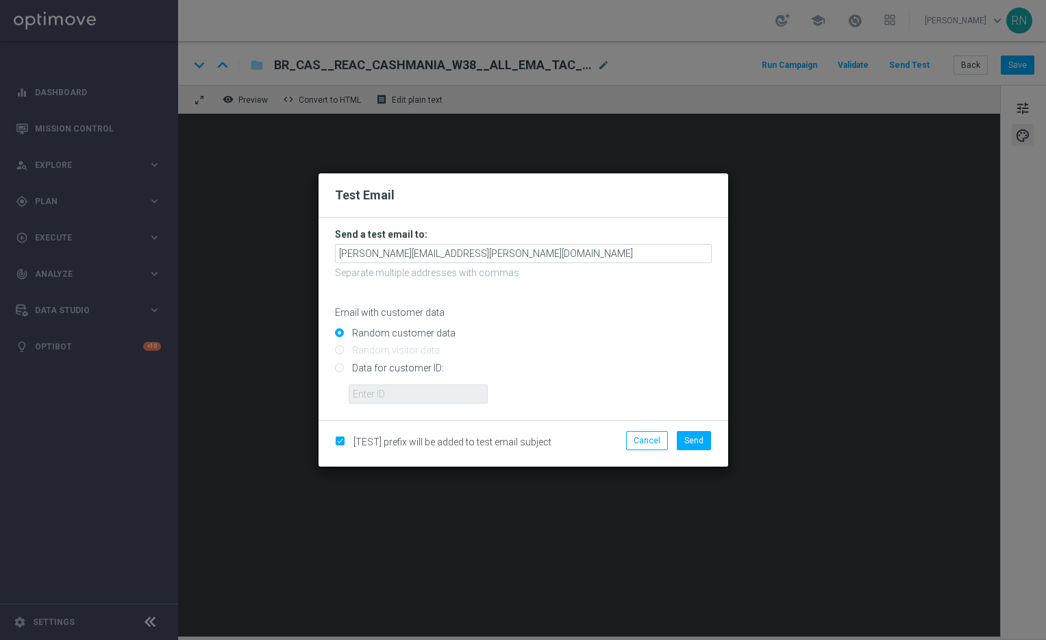
click at [394, 368] on input "Data for customer ID:" at bounding box center [523, 373] width 377 height 19
radio input "true"
click at [396, 396] on input "text" at bounding box center [418, 393] width 139 height 19
paste input "324659263"
type input "324659263"
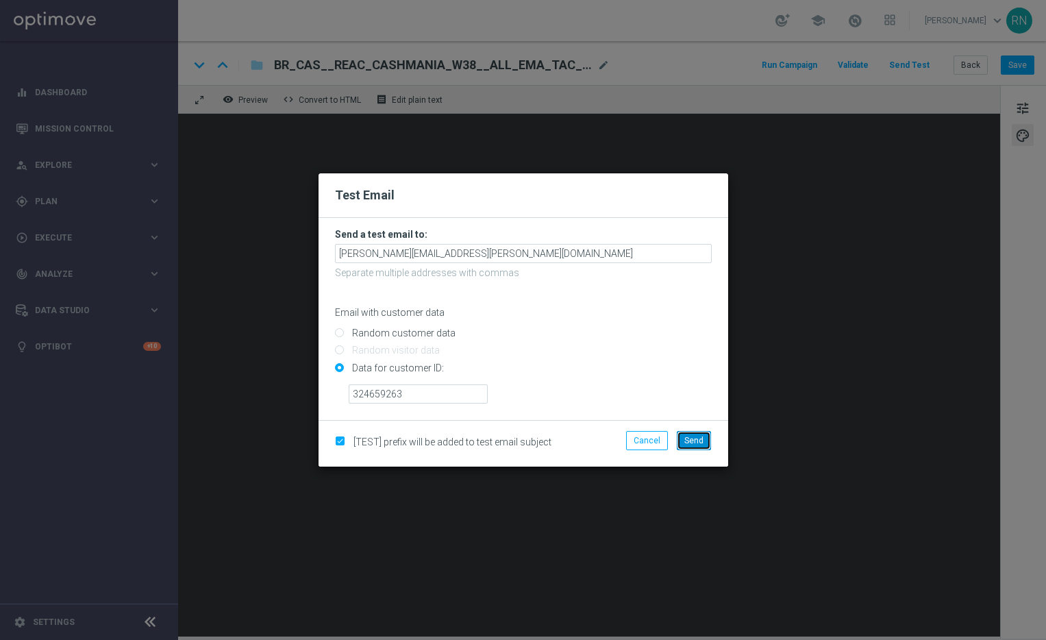
click at [700, 439] on span "Send" at bounding box center [694, 441] width 19 height 10
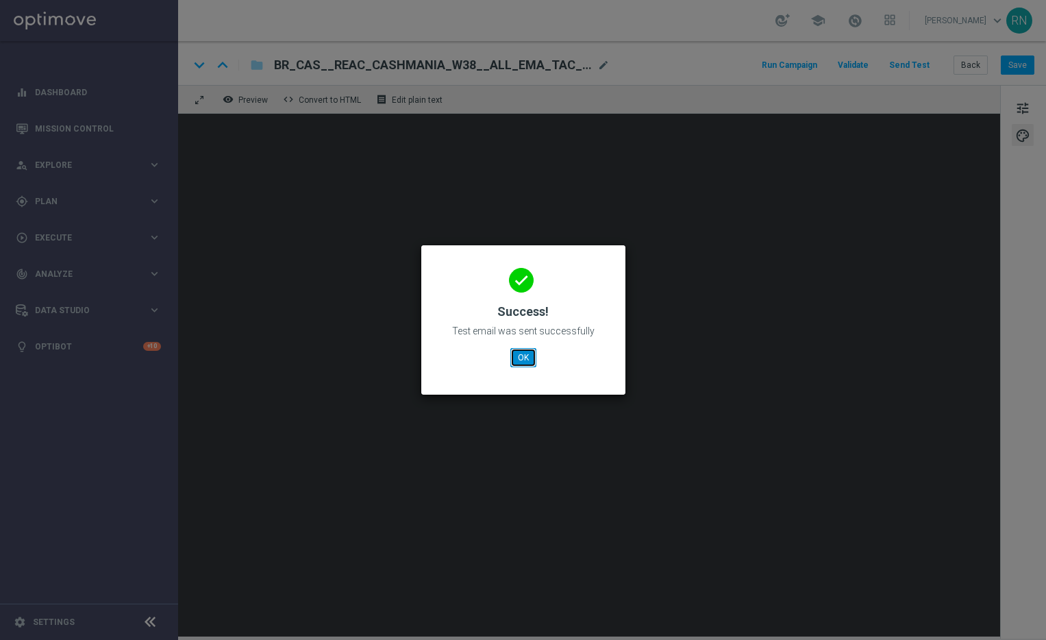
click at [527, 358] on button "OK" at bounding box center [523, 357] width 26 height 19
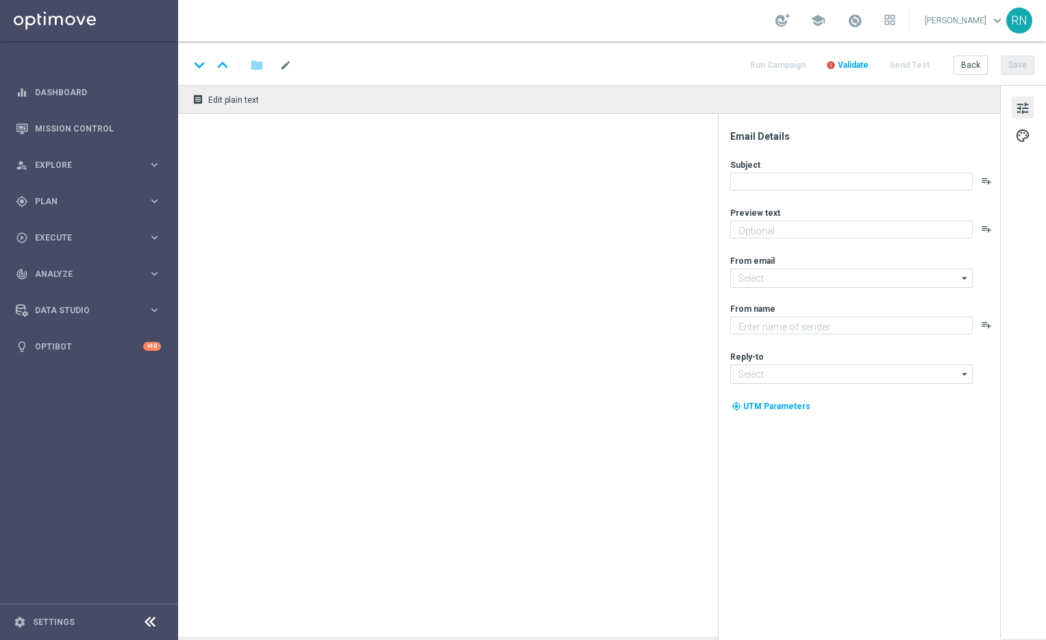
type textarea "Zero custo, só diversão: clique e jogue agora mesmo."
type textarea "Lottoland"
type input "[EMAIL_ADDRESS][DOMAIN_NAME]"
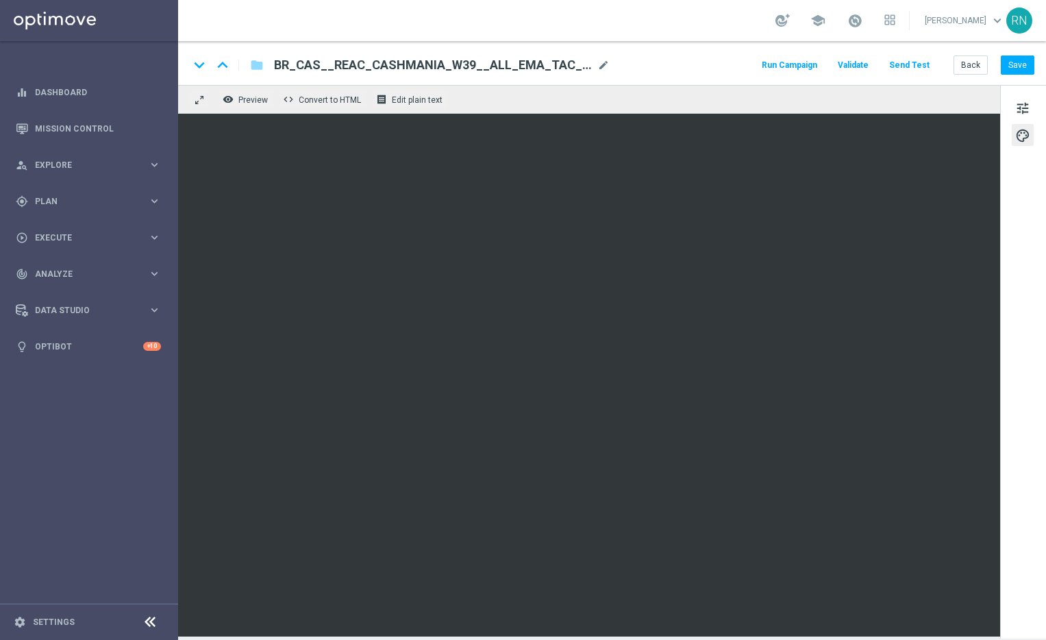
click at [909, 65] on button "Send Test" at bounding box center [909, 65] width 45 height 19
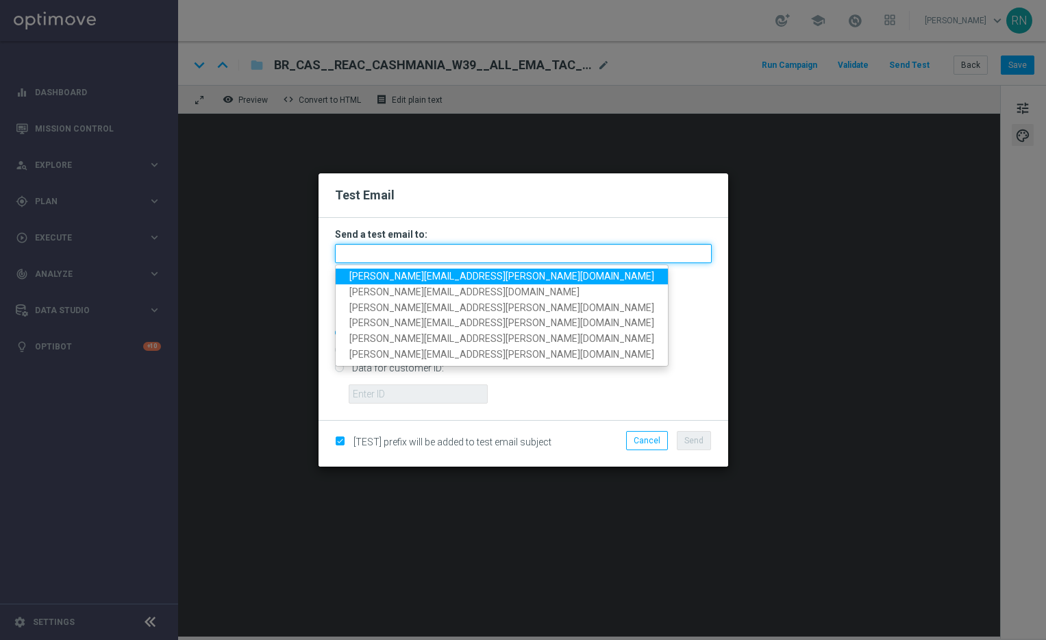
click at [467, 248] on input "text" at bounding box center [523, 253] width 377 height 19
click at [460, 278] on span "[PERSON_NAME][EMAIL_ADDRESS][PERSON_NAME][DOMAIN_NAME]" at bounding box center [501, 276] width 305 height 11
type input "[PERSON_NAME][EMAIL_ADDRESS][PERSON_NAME][DOMAIN_NAME]"
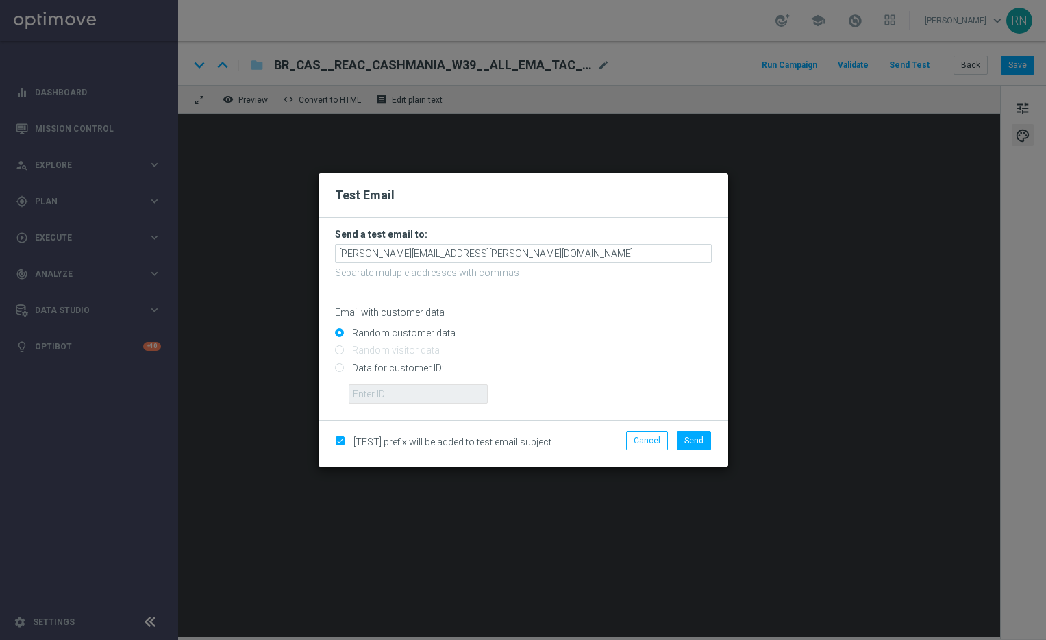
click at [393, 367] on input "Data for customer ID:" at bounding box center [523, 373] width 377 height 19
radio input "true"
click at [401, 397] on input "text" at bounding box center [418, 393] width 139 height 19
click at [406, 395] on input "text" at bounding box center [418, 393] width 139 height 19
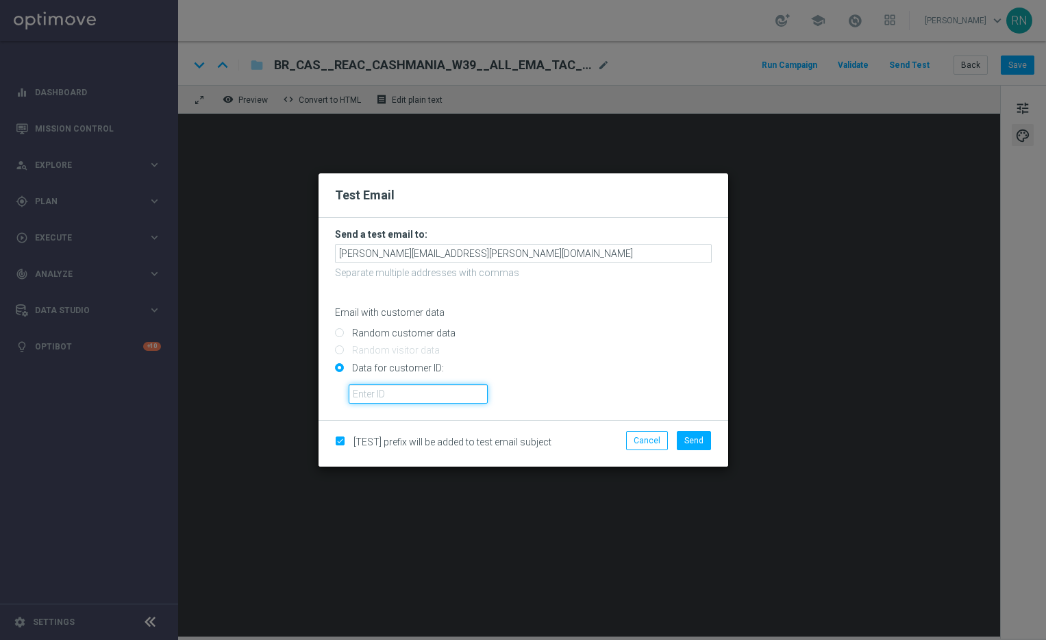
paste input "324659263"
type input "324659263"
click at [701, 441] on span "Send" at bounding box center [694, 441] width 19 height 10
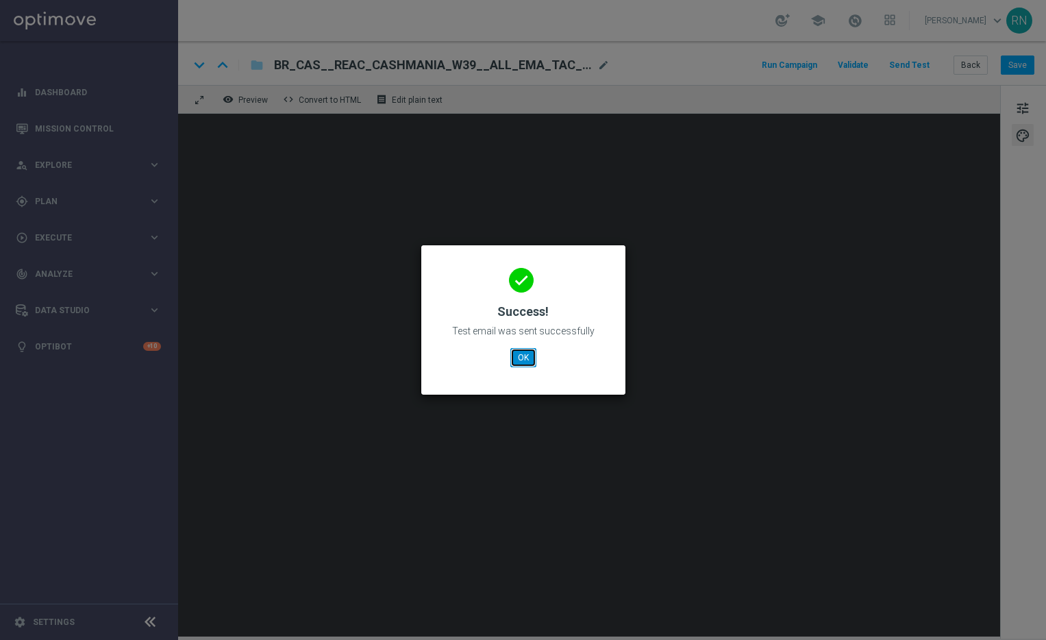
click at [526, 361] on button "OK" at bounding box center [523, 357] width 26 height 19
